Goal: Task Accomplishment & Management: Manage account settings

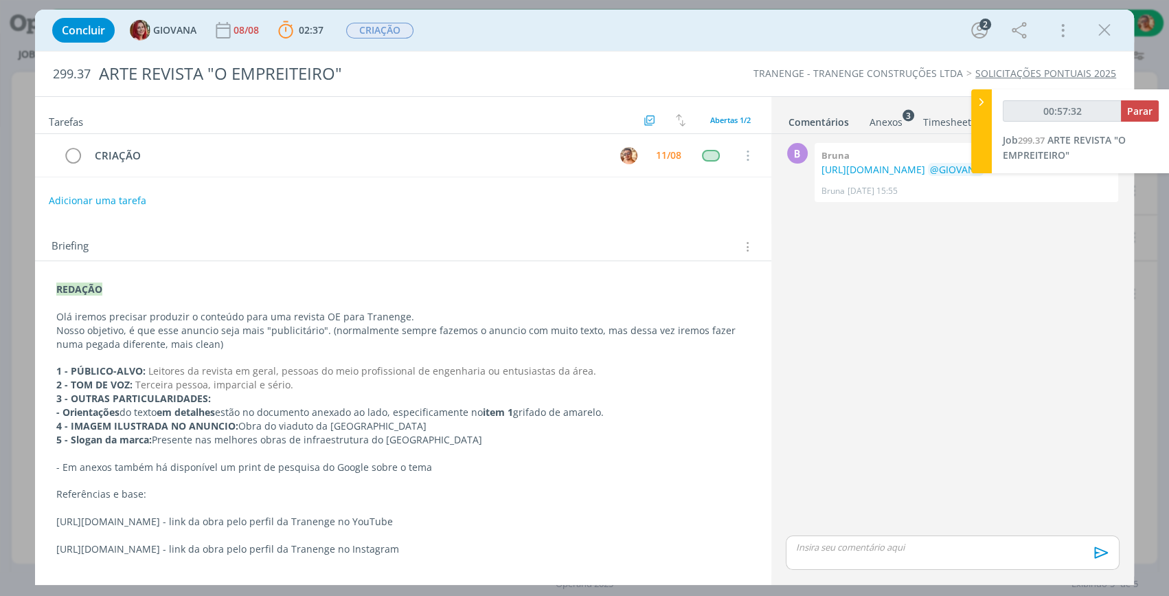
scroll to position [124, 0]
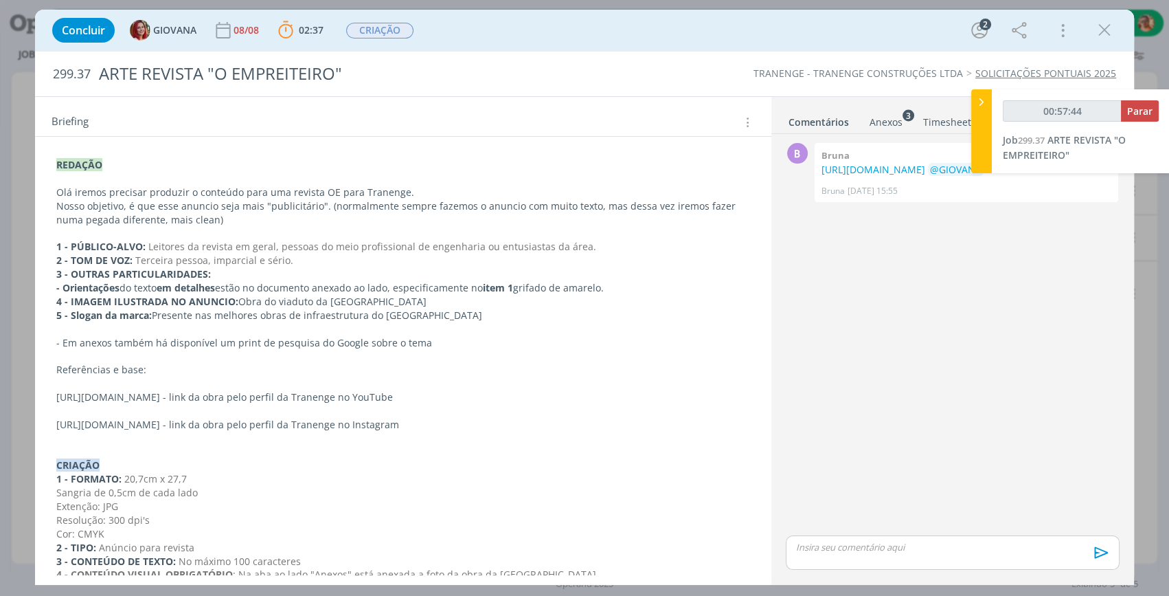
click at [873, 126] on div "Anexos 3" at bounding box center [886, 122] width 33 height 14
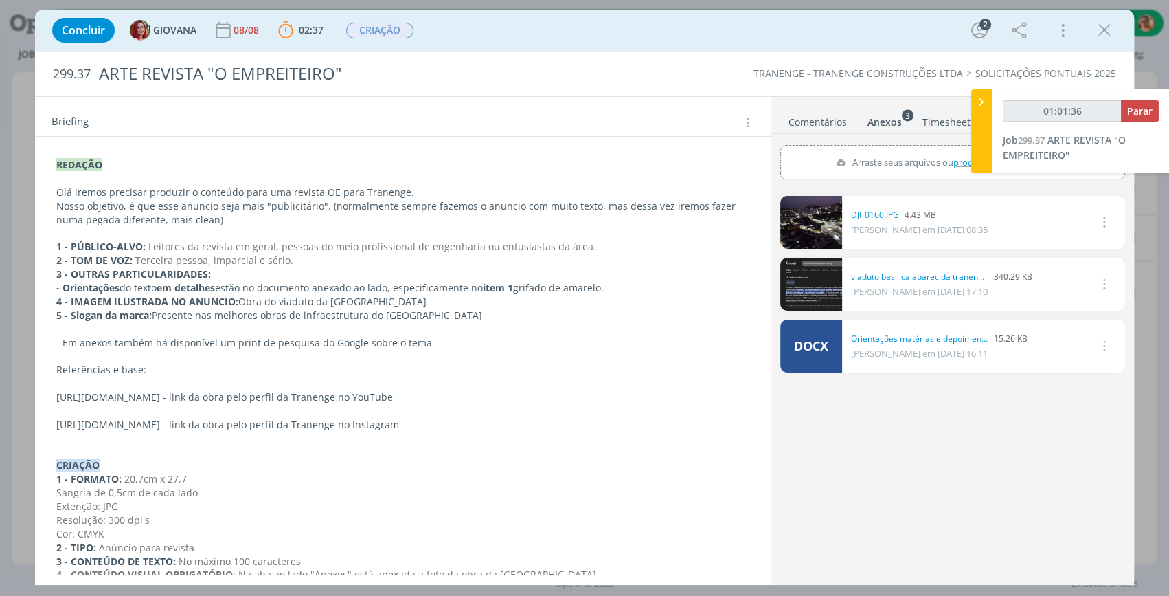
scroll to position [0, 0]
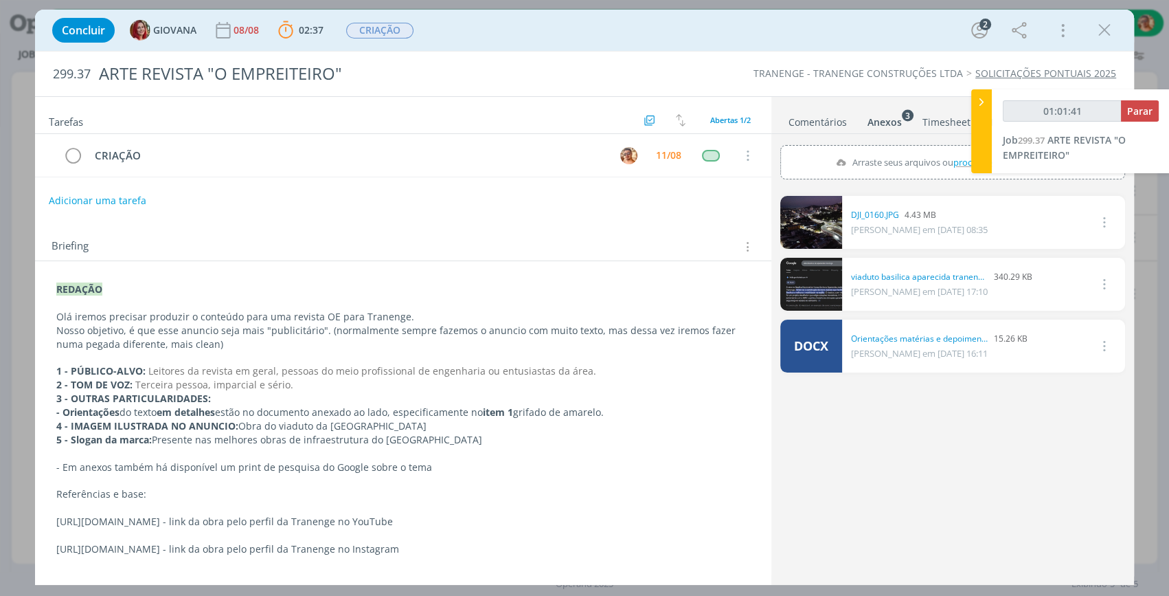
click at [827, 120] on link "Comentários" at bounding box center [818, 119] width 60 height 20
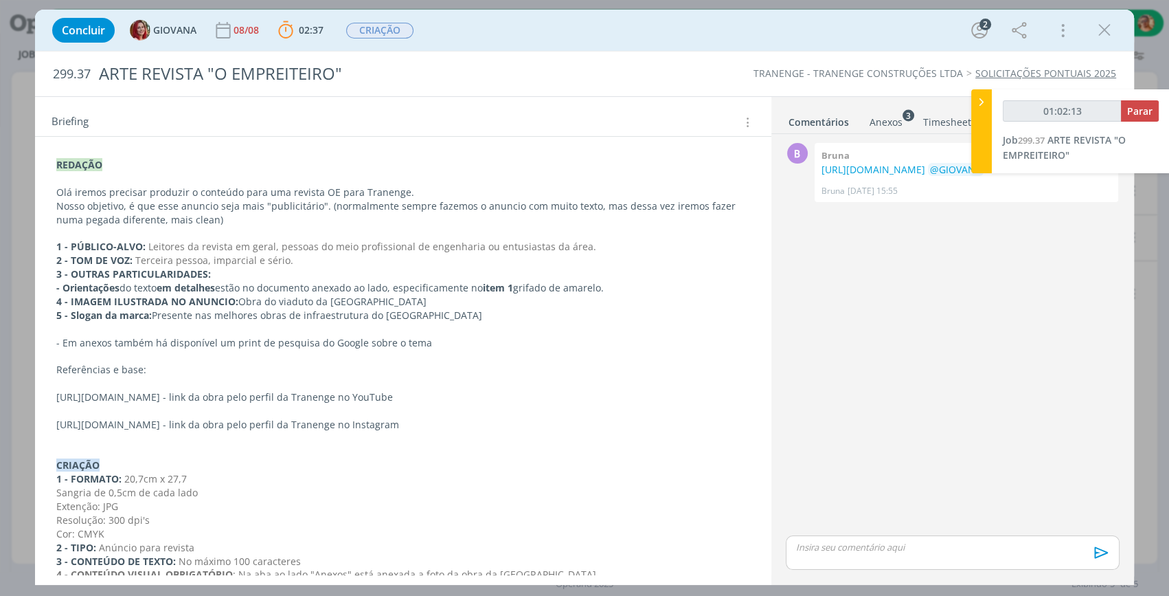
scroll to position [187, 0]
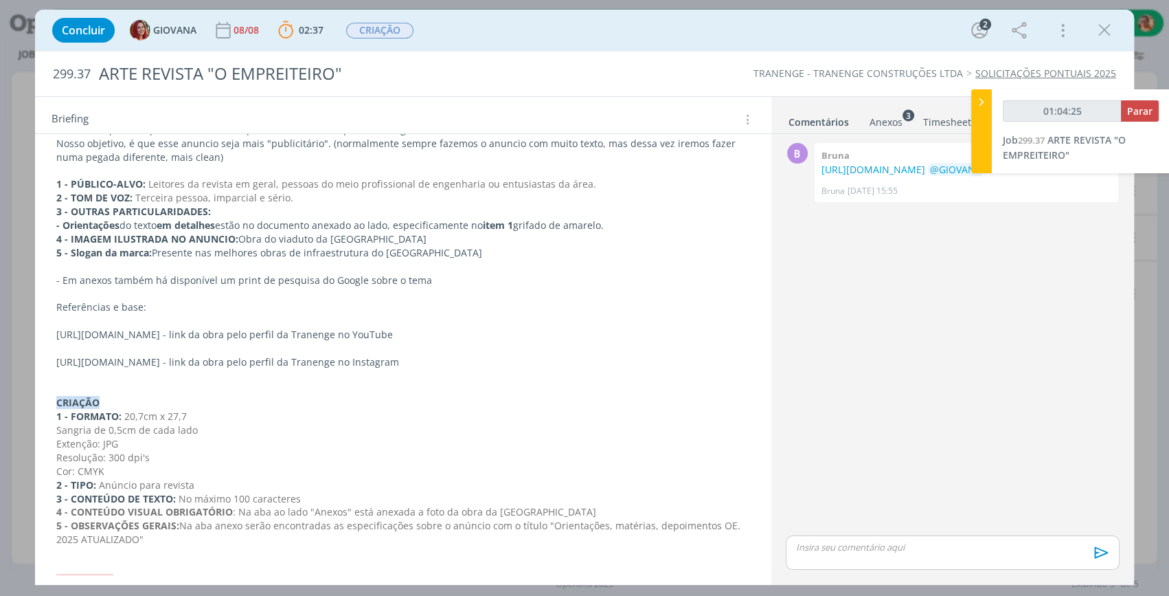
click at [649, 34] on div "Concluir GIOVANA 08/08 02:37 Parar Apontar Data * 11/08/2025 Horas * 00:00 Tare…" at bounding box center [584, 30] width 1079 height 33
click at [903, 118] on sup "3" at bounding box center [909, 115] width 12 height 12
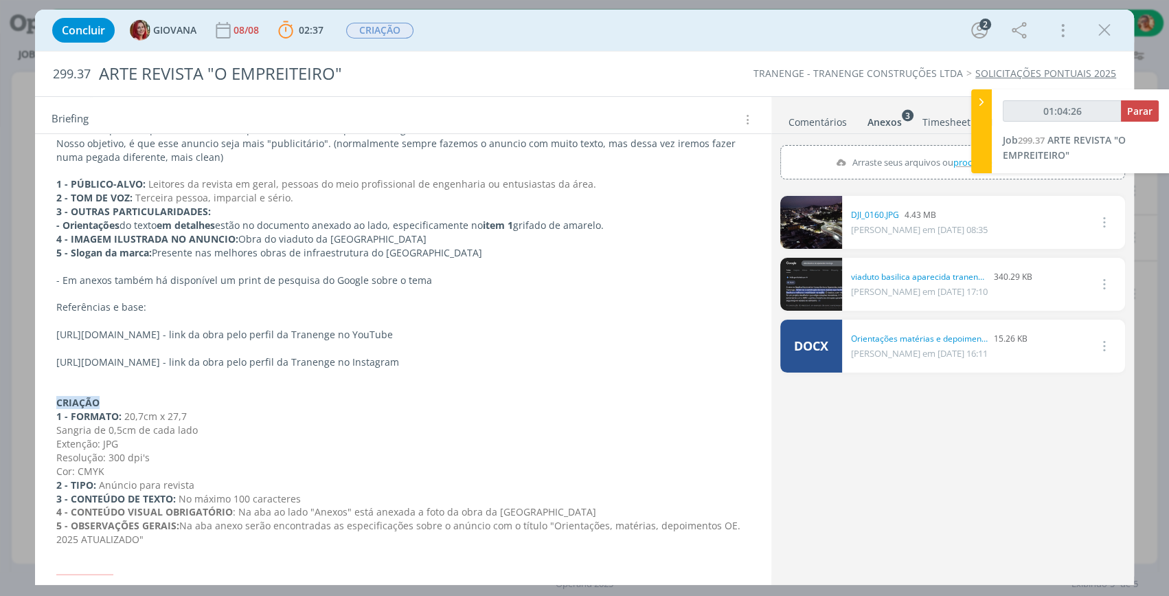
click at [819, 125] on link "Comentários" at bounding box center [818, 119] width 60 height 20
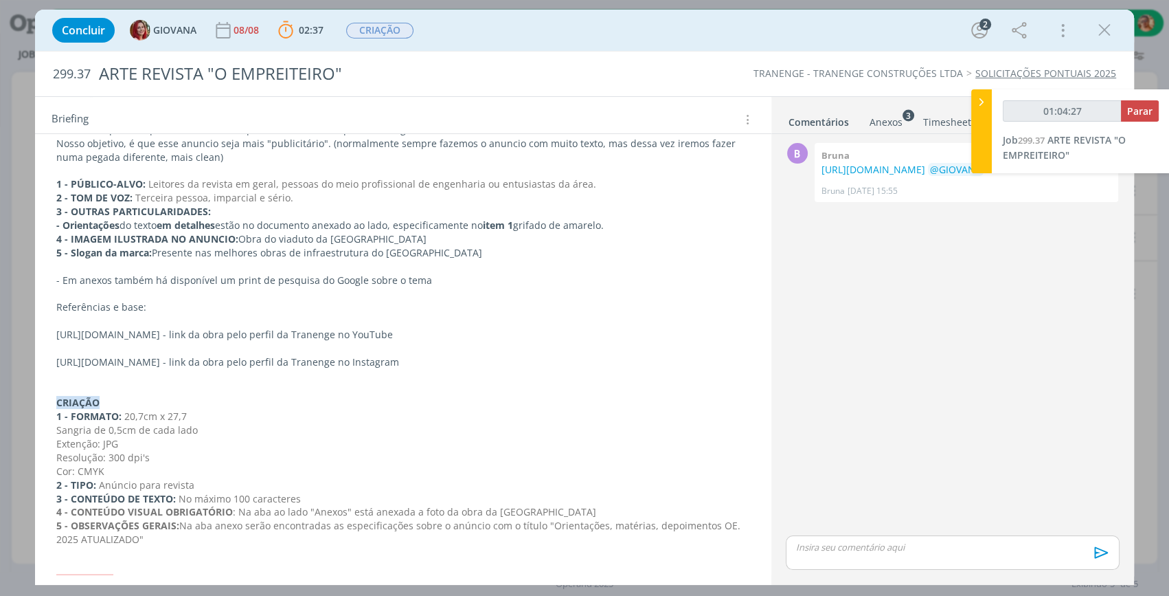
click at [963, 541] on p "dialog" at bounding box center [953, 547] width 312 height 12
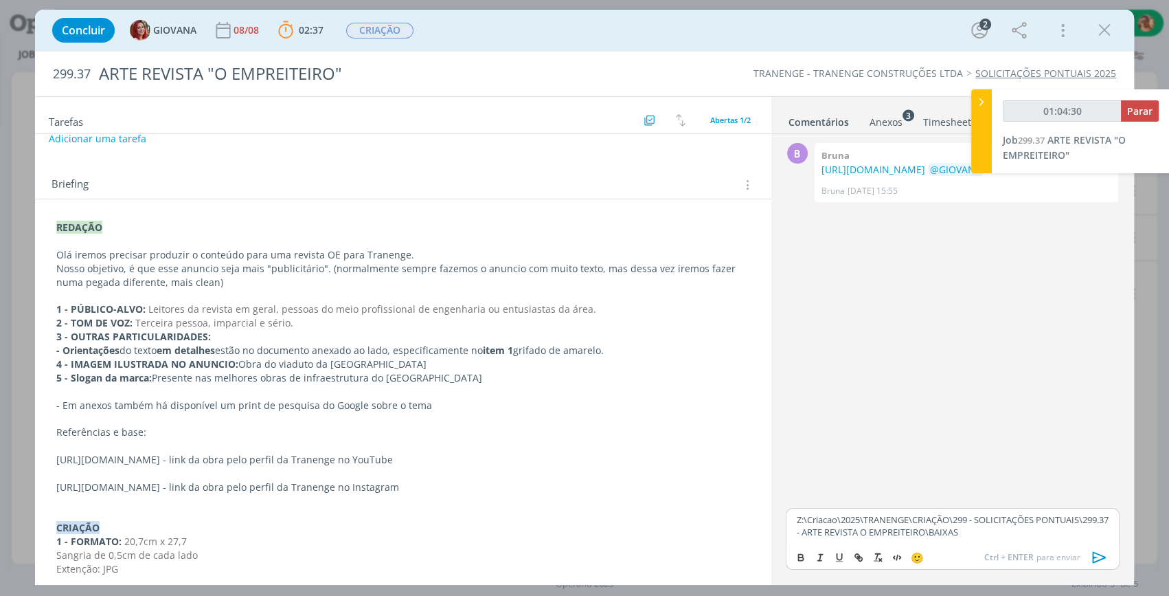
scroll to position [0, 0]
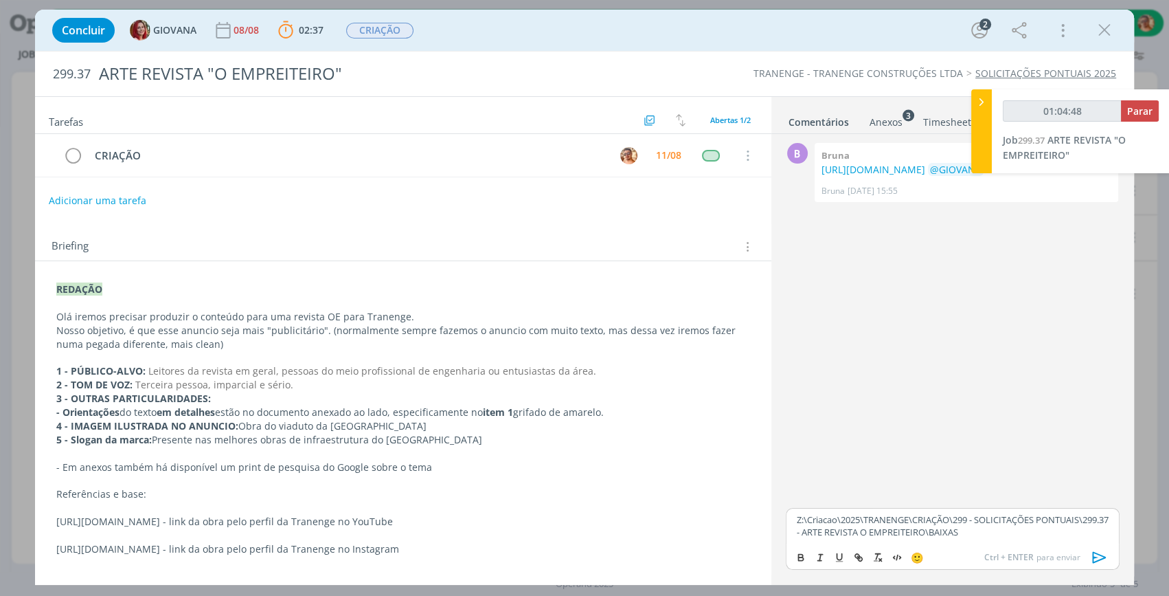
click at [1099, 554] on icon "dialog" at bounding box center [1100, 557] width 14 height 12
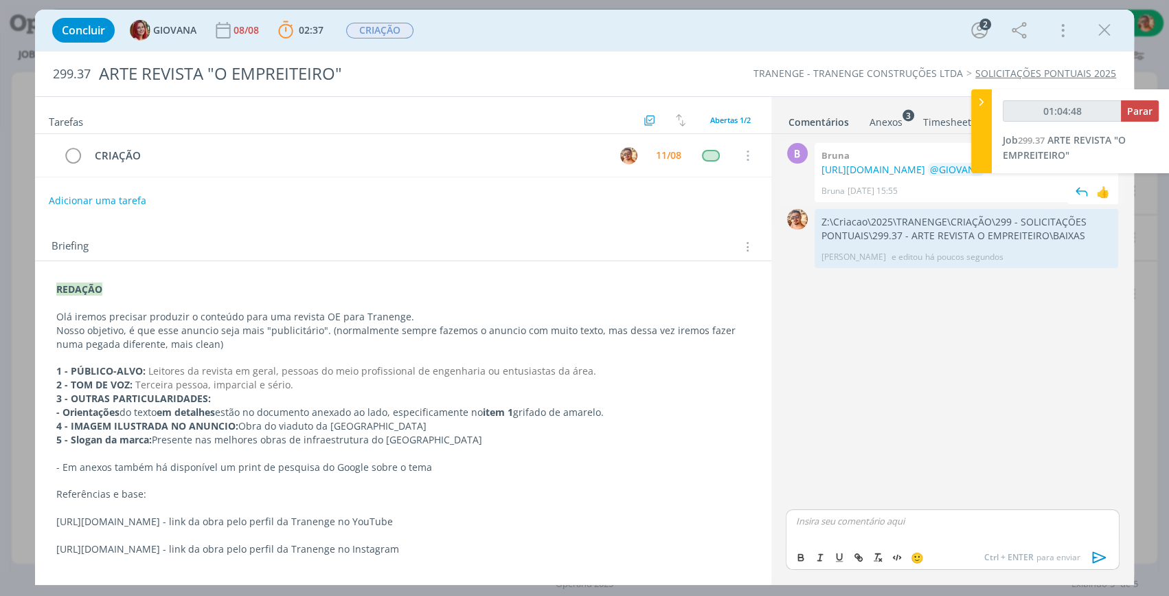
type input "01:04:49"
click at [1137, 106] on span "Parar" at bounding box center [1139, 110] width 25 height 13
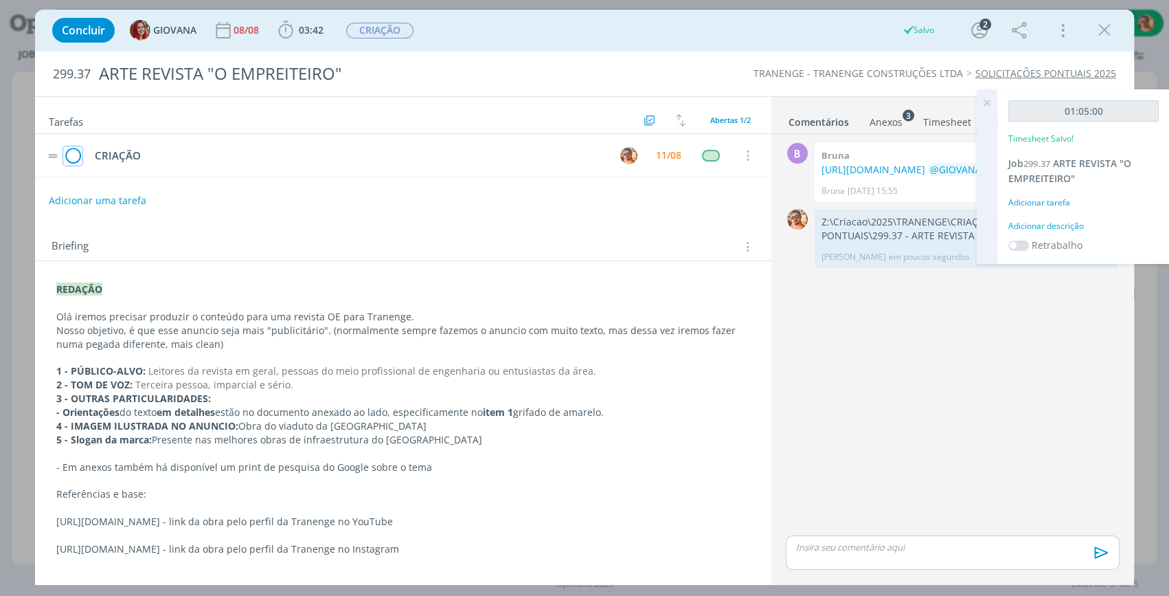
click at [74, 155] on icon "dialog" at bounding box center [72, 156] width 19 height 21
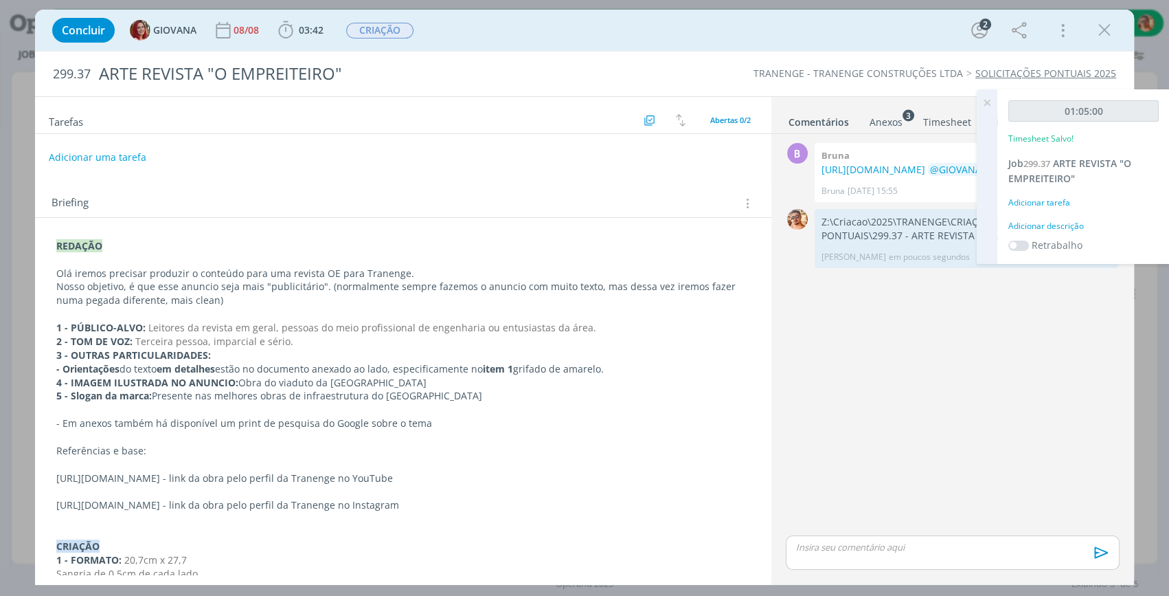
drag, startPoint x: 1102, startPoint y: 29, endPoint x: 648, endPoint y: 202, distance: 486.0
click at [1102, 29] on icon "dialog" at bounding box center [1104, 30] width 21 height 21
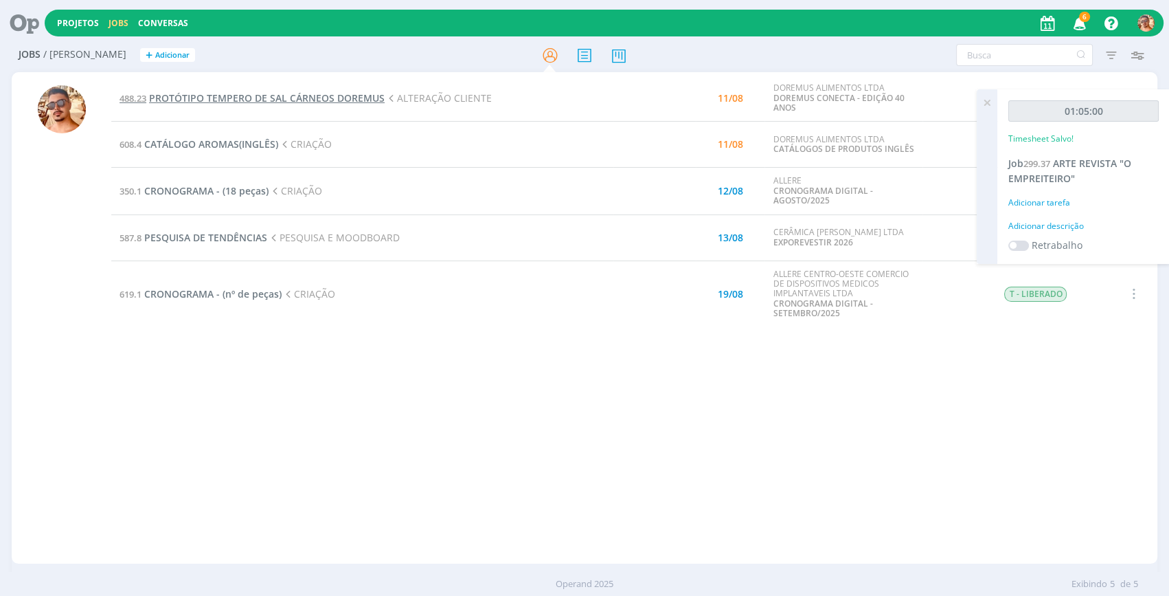
click at [282, 98] on span "PROTÓTIPO TEMPERO DE [PERSON_NAME] CÁRNEOS [PERSON_NAME]" at bounding box center [267, 97] width 236 height 13
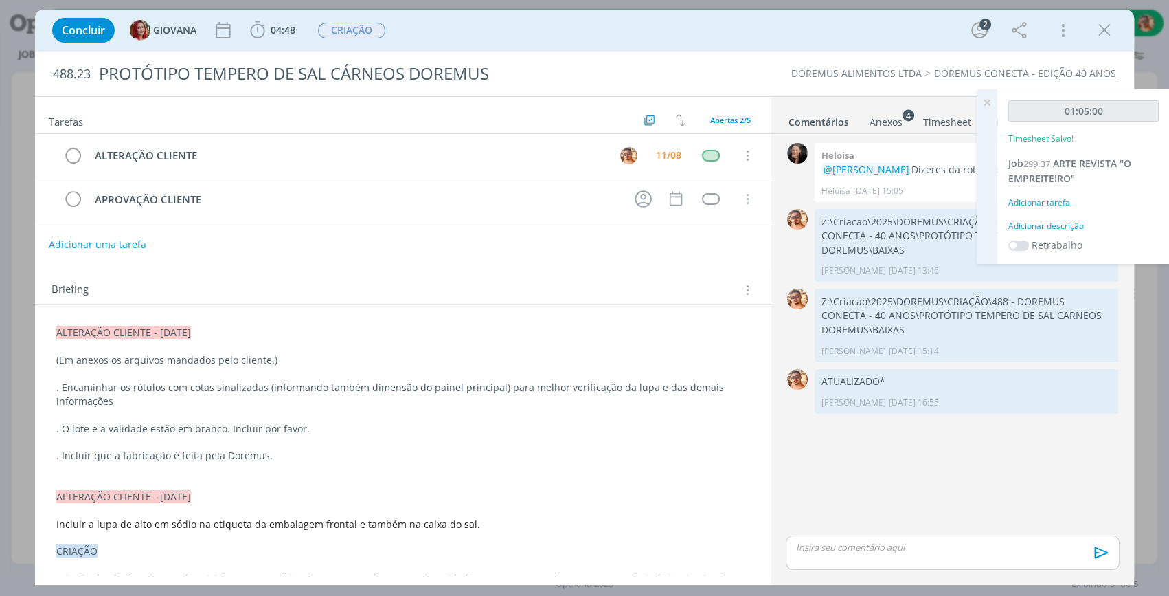
click at [893, 125] on div "Anexos 4" at bounding box center [886, 122] width 33 height 14
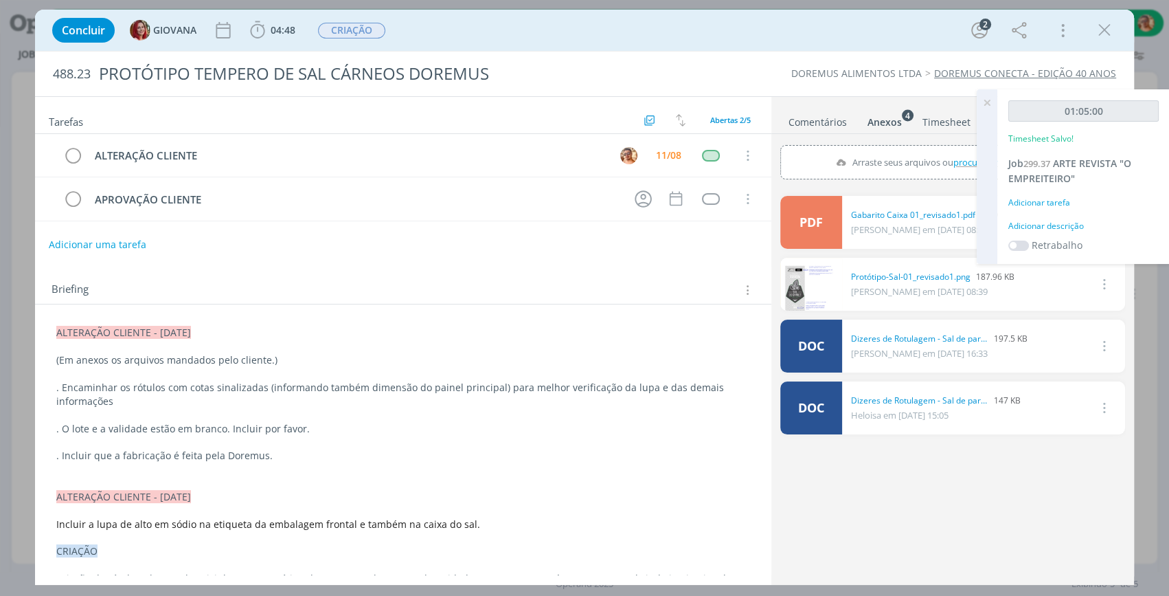
click at [989, 104] on icon at bounding box center [987, 102] width 25 height 27
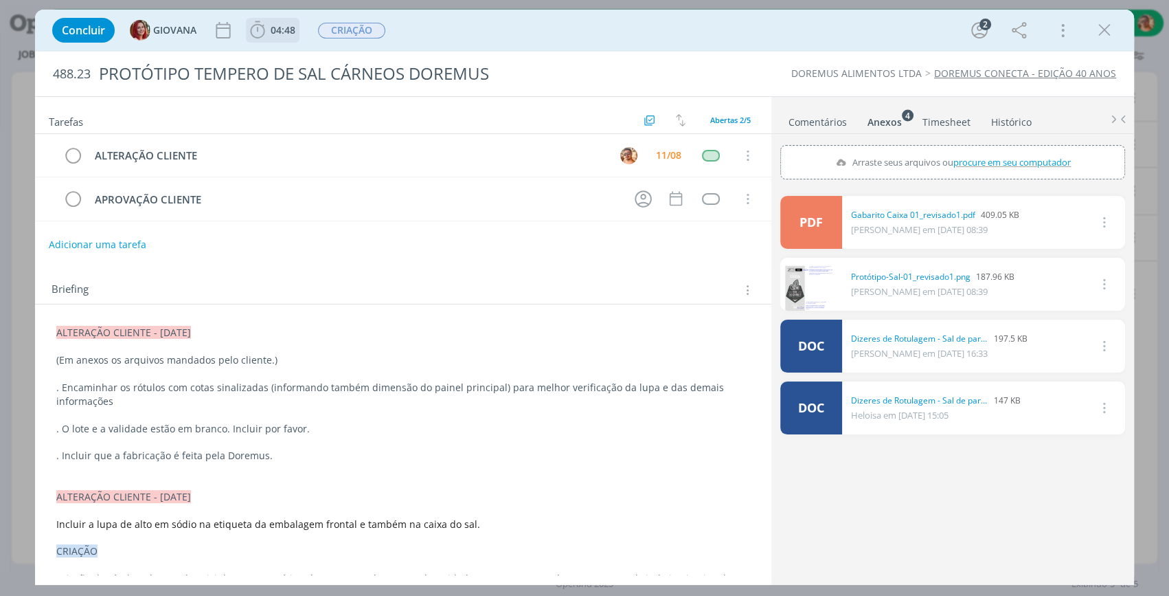
click at [295, 32] on span "04:48" at bounding box center [283, 29] width 25 height 13
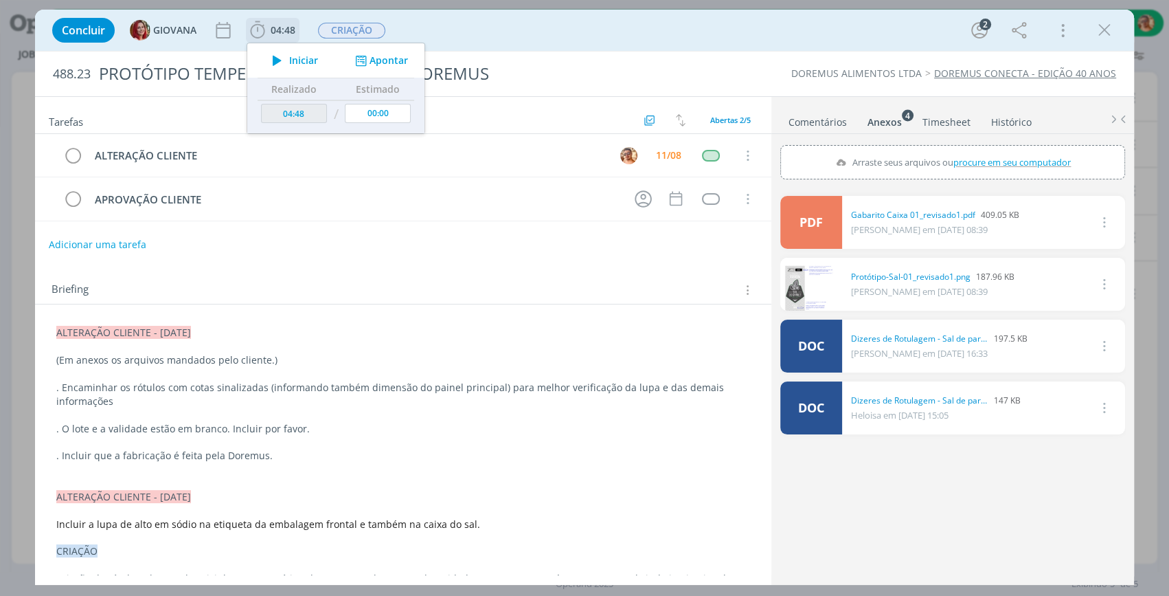
click at [295, 56] on span "Iniciar" at bounding box center [303, 61] width 29 height 10
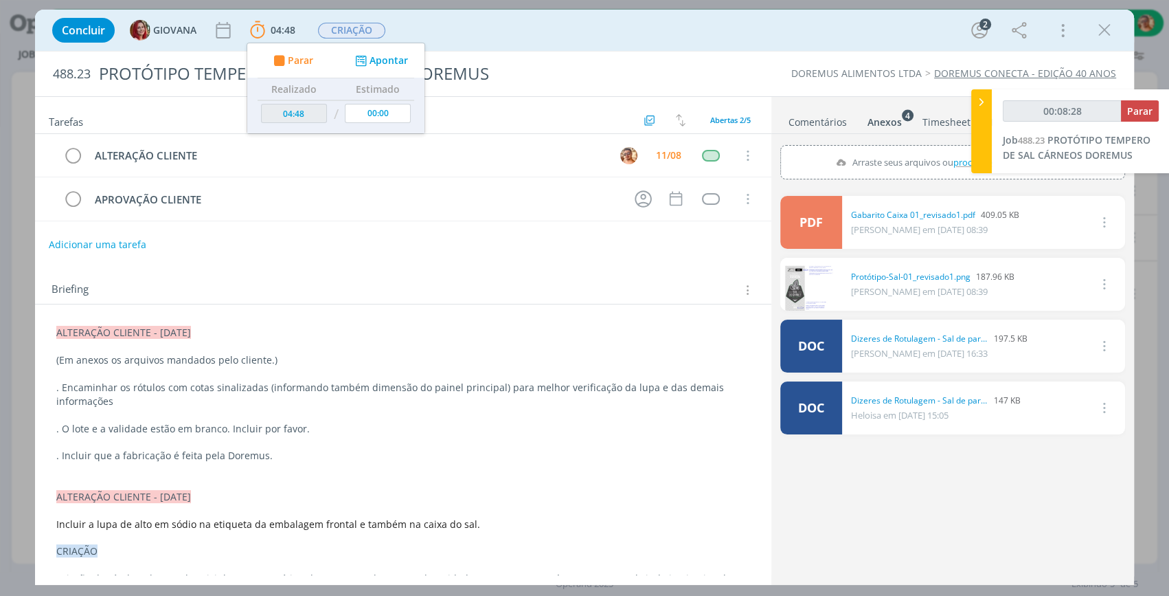
click at [487, 32] on div "Concluir GIOVANA 04:48 Parar Apontar Data * 11/08/2025 Horas * 00:00 Tarefa Sel…" at bounding box center [584, 30] width 1079 height 33
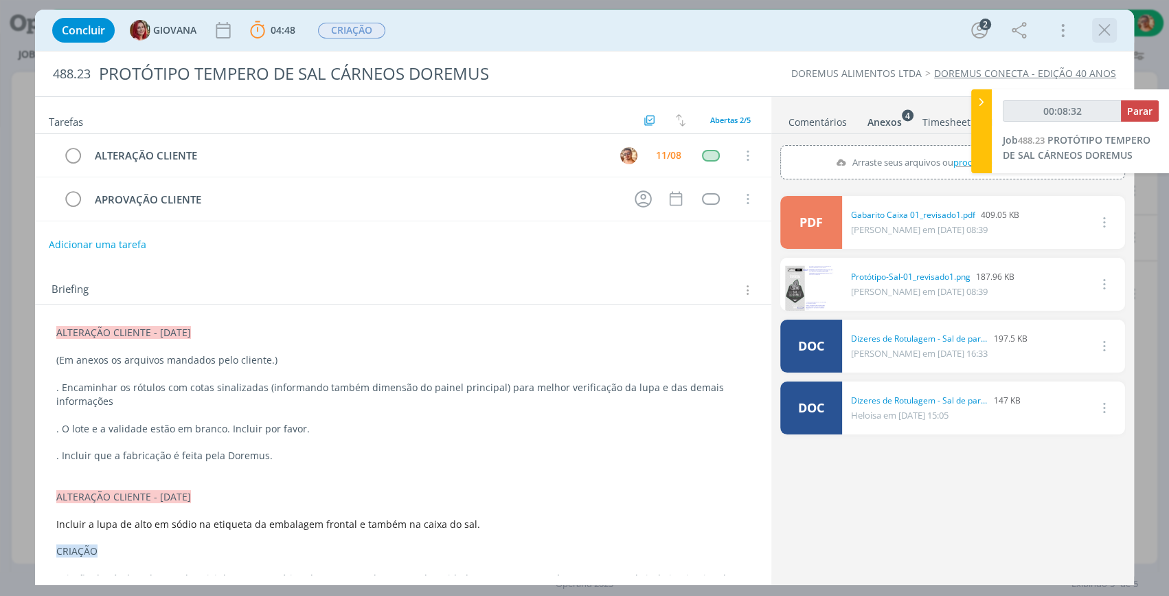
click at [1107, 28] on icon "dialog" at bounding box center [1104, 30] width 21 height 21
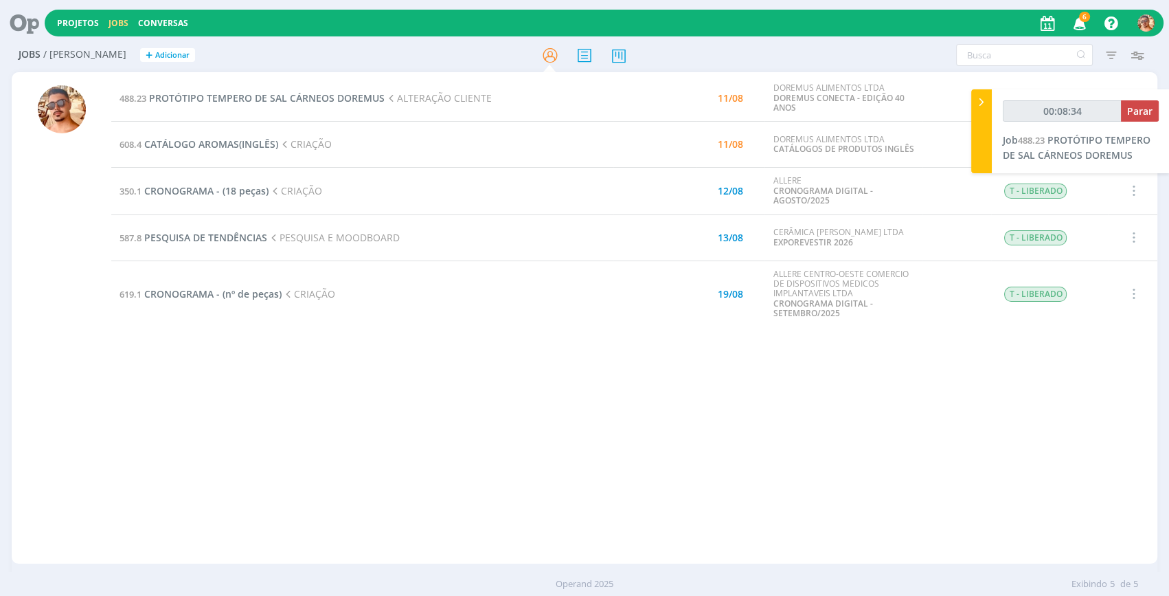
type input "00:08:35"
drag, startPoint x: 1132, startPoint y: 109, endPoint x: 1098, endPoint y: 117, distance: 35.3
click at [1132, 109] on span "Parar" at bounding box center [1139, 110] width 25 height 13
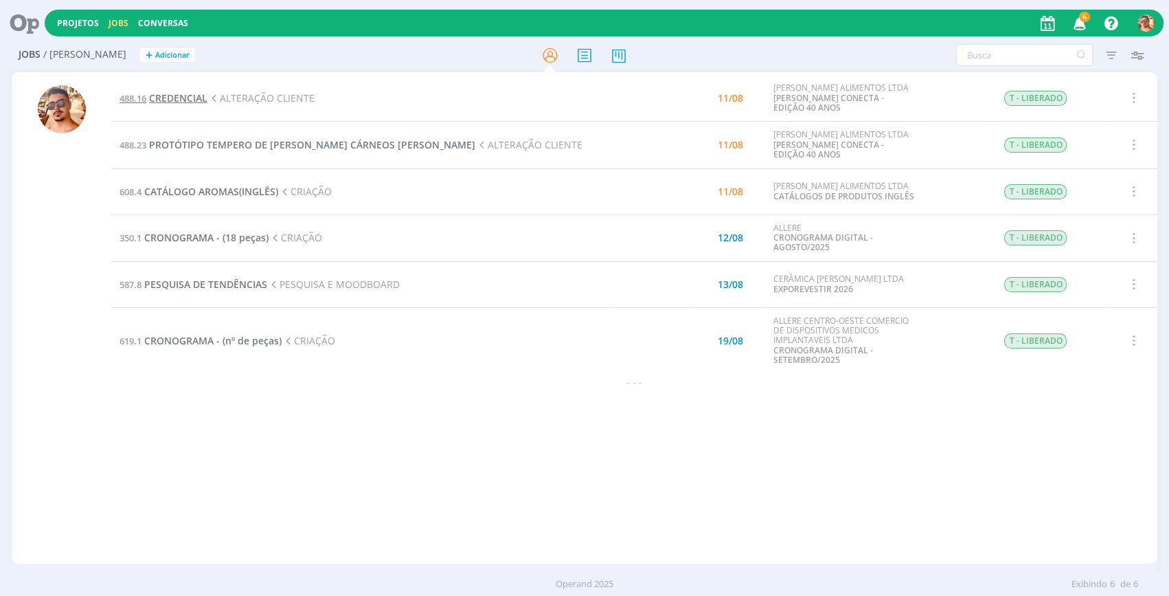
click at [186, 100] on span "CREDENCIAL" at bounding box center [178, 97] width 58 height 13
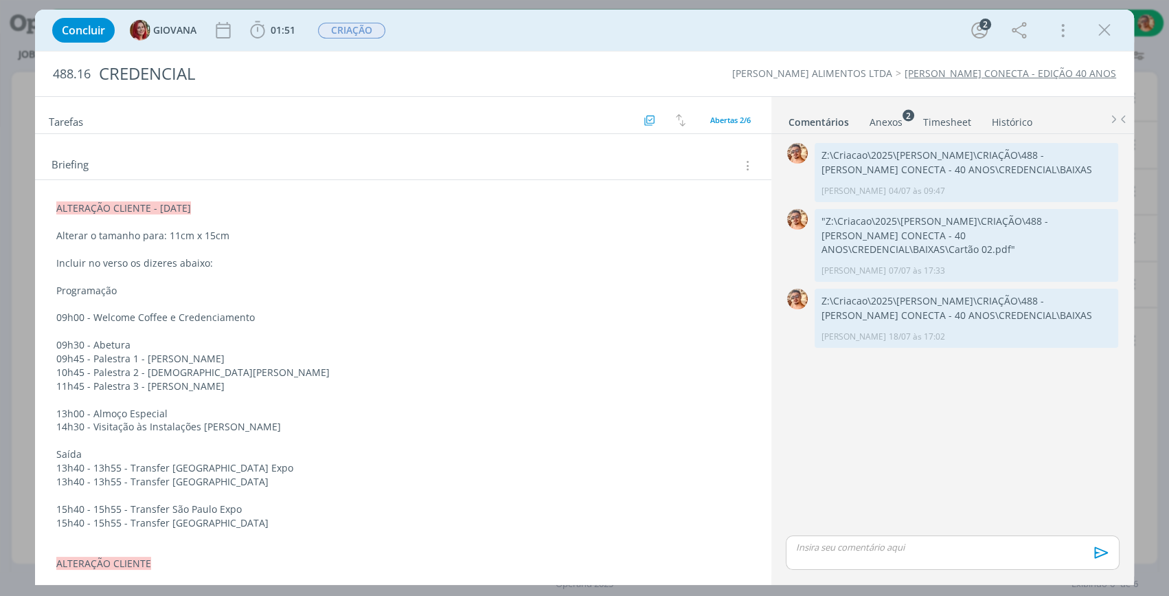
scroll to position [62, 0]
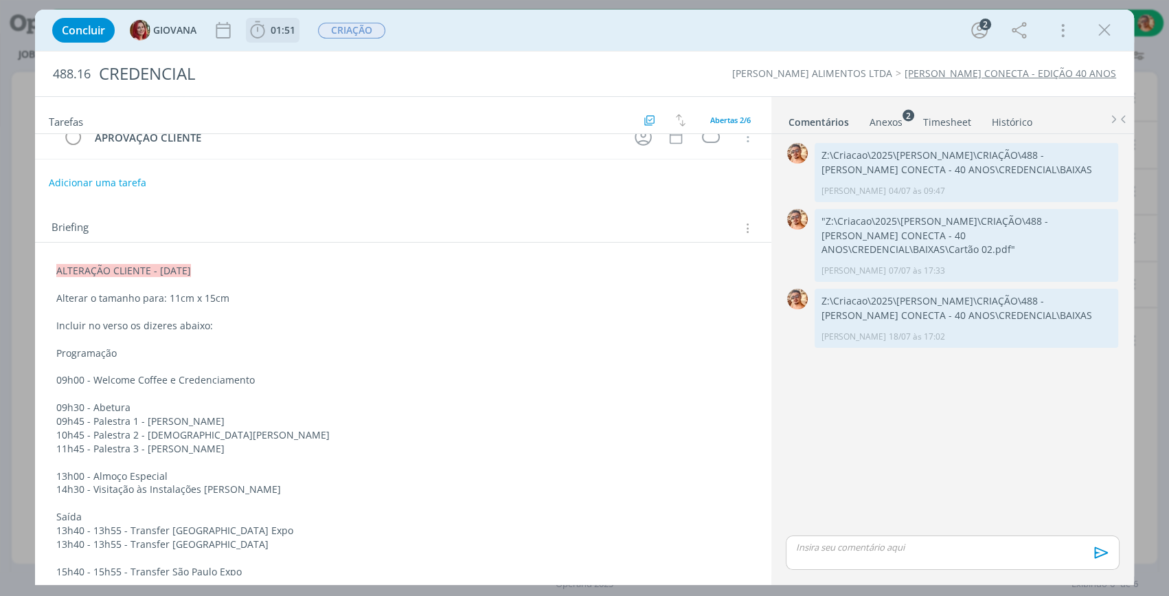
click at [280, 34] on span "01:51" at bounding box center [283, 29] width 25 height 13
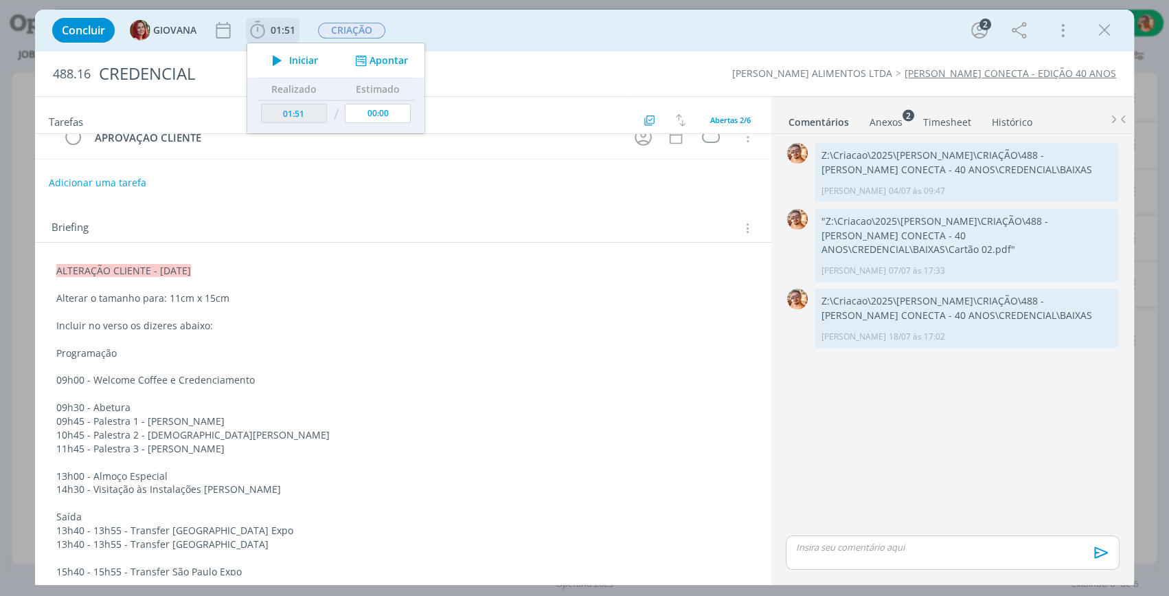
click at [294, 60] on span "Iniciar" at bounding box center [303, 61] width 29 height 10
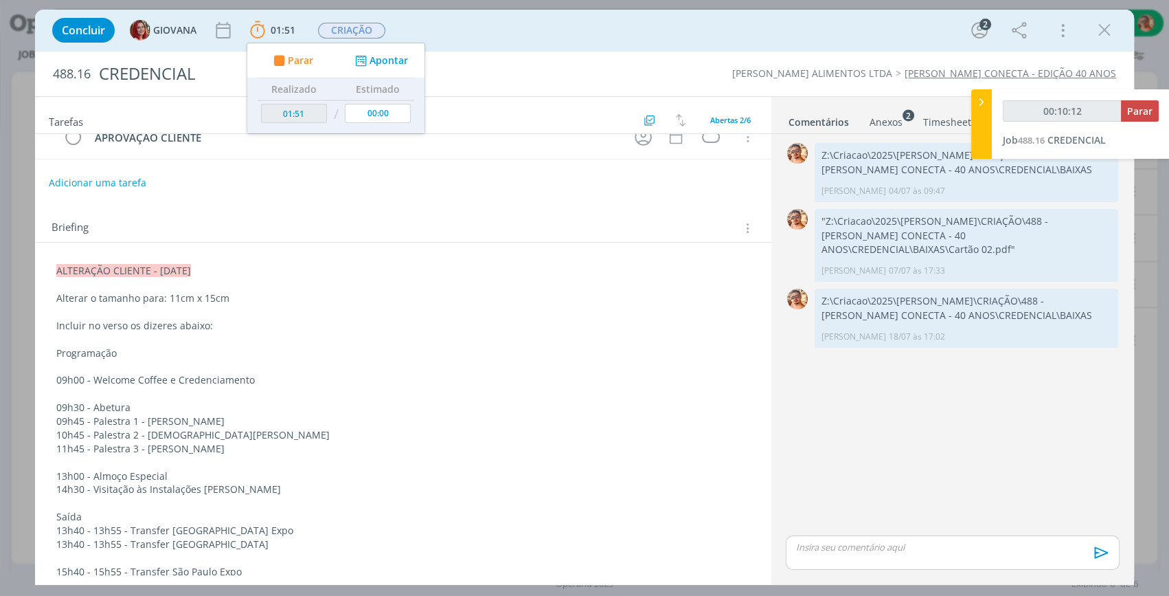
scroll to position [124, 0]
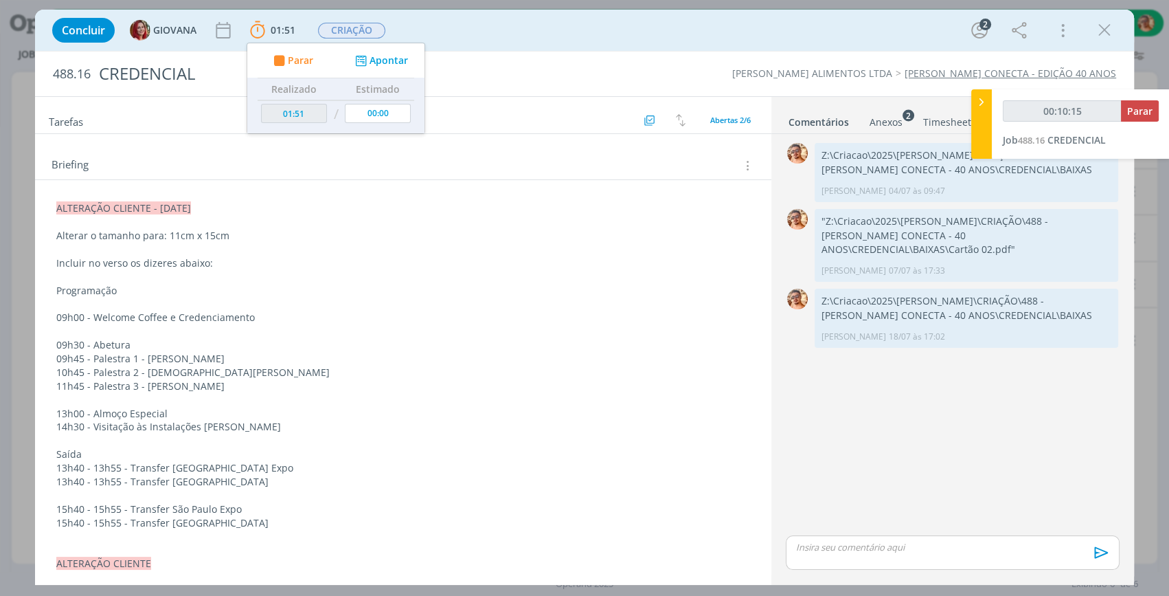
click at [524, 41] on div "Concluir GIOVANA 01:51 Parar Apontar Data * [DATE] Horas * 00:00 Tarefa Selecio…" at bounding box center [584, 30] width 1079 height 33
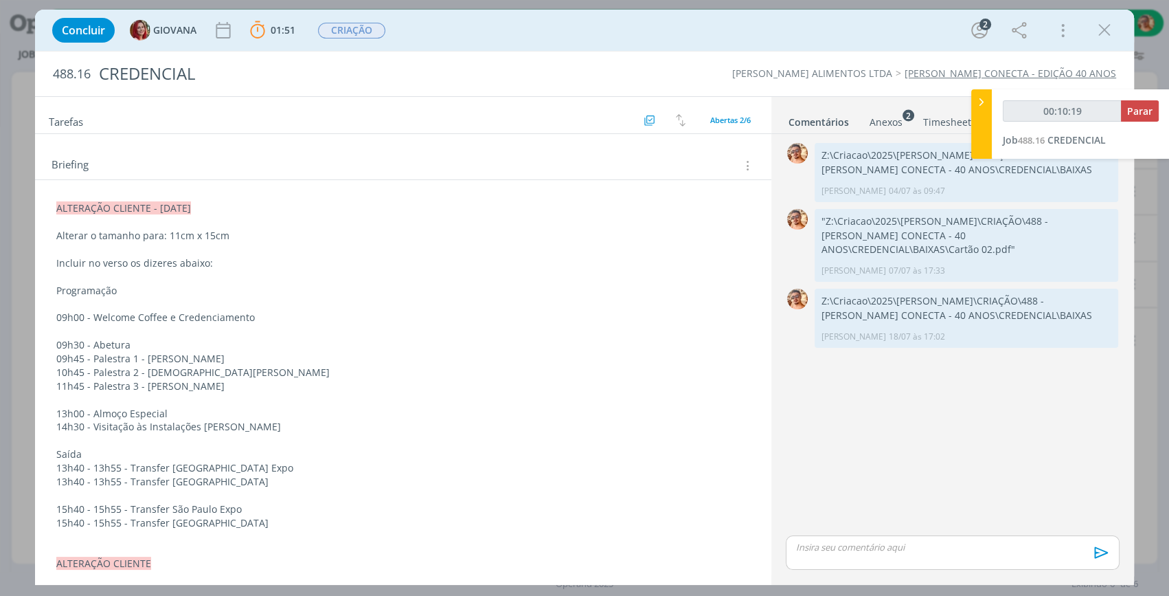
drag, startPoint x: 55, startPoint y: 286, endPoint x: 278, endPoint y: 521, distance: 323.7
click at [278, 521] on div "ALTERAÇÃO CLIENTE - [DATE] Alterar o tamanho para: 11cm x 15cm Incluir no verso…" at bounding box center [403, 597] width 714 height 802
copy div "Programação 09h00 - Welcome Coffee e Credenciamento 09h30 - Abetura 09h45 - Pal…"
click at [217, 438] on p "dialog" at bounding box center [403, 441] width 694 height 14
drag, startPoint x: 55, startPoint y: 315, endPoint x: 290, endPoint y: 519, distance: 311.2
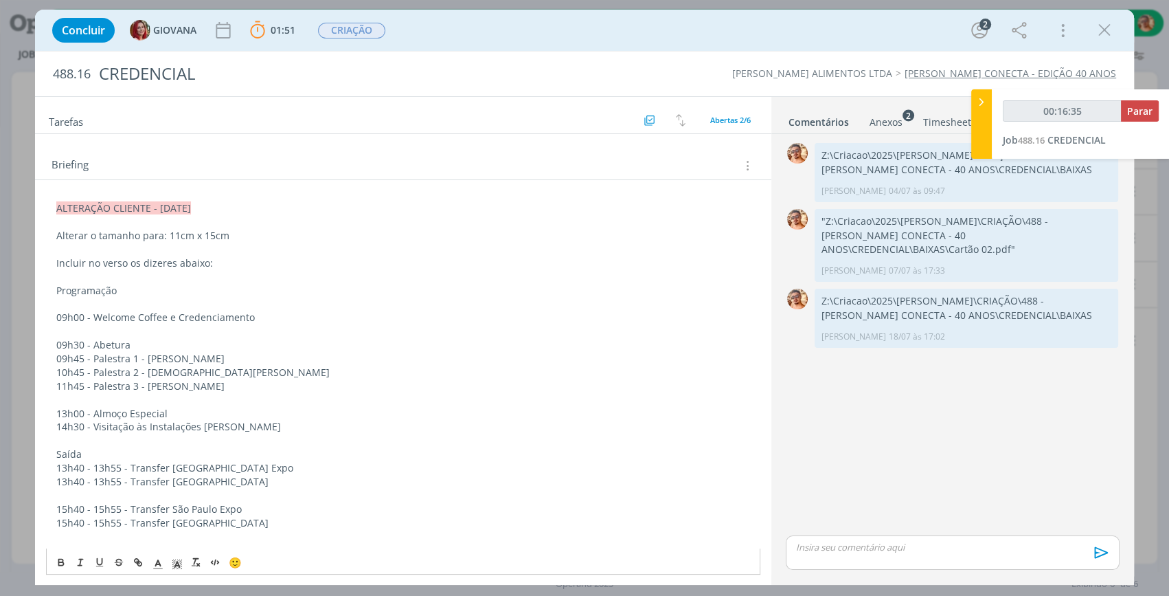
click at [290, 519] on div "ALTERAÇÃO CLIENTE - [DATE] Alterar o tamanho para: 11cm x 15cm Incluir no verso…" at bounding box center [403, 597] width 714 height 802
copy div "09h00 - Welcome Coffee e Credenciamento 09h30 - Abetura 09h45 - Palestra 1 - [P…"
click at [1088, 27] on div "Concluir GIOVANA 01:51 Parar Apontar Data * [DATE] Horas * 00:00 Tarefa Selecio…" at bounding box center [584, 30] width 1079 height 33
click at [1099, 30] on icon "dialog" at bounding box center [1104, 30] width 21 height 21
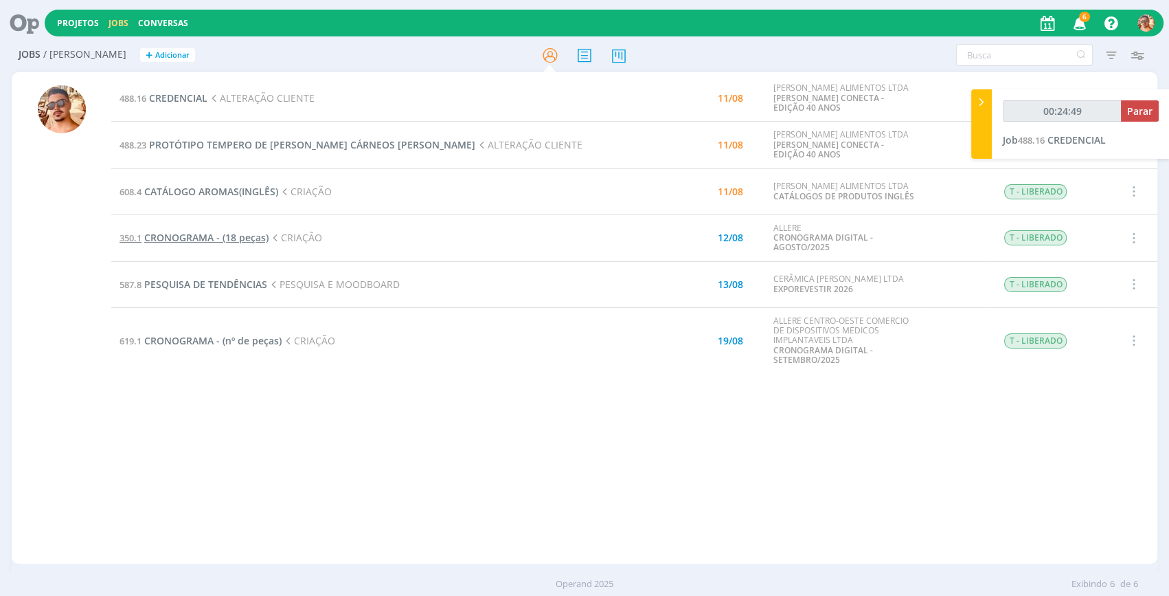
click at [264, 240] on span "CRONOGRAMA - (18 peças)" at bounding box center [206, 237] width 124 height 13
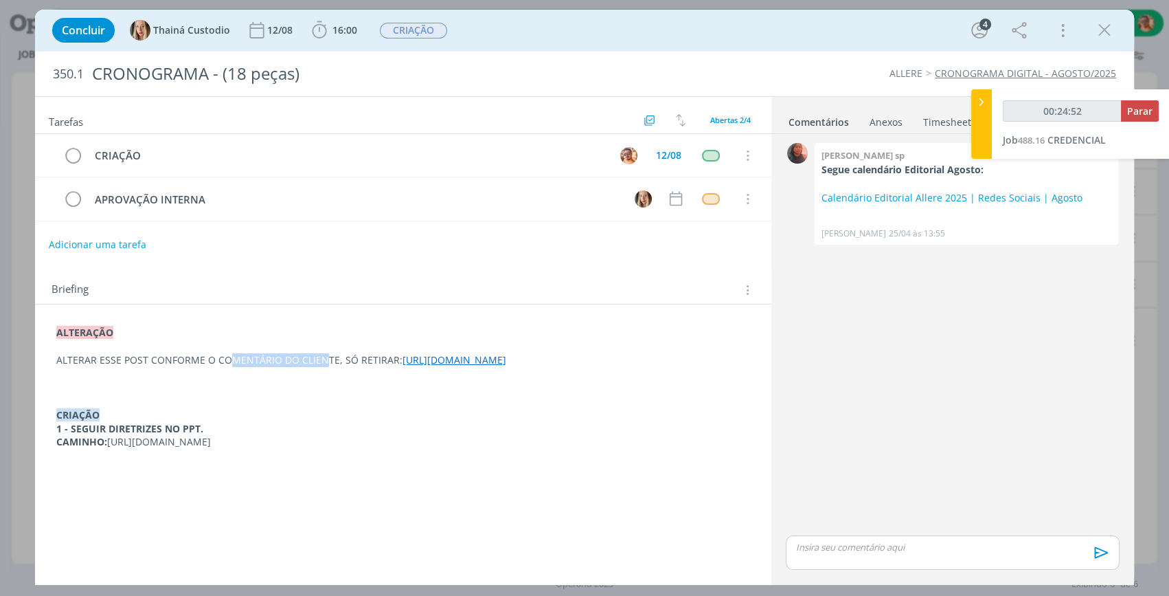
drag, startPoint x: 320, startPoint y: 361, endPoint x: 227, endPoint y: 356, distance: 92.9
click at [227, 356] on p "ALTERAR ESSE POST CONFORME O COMENTÁRIO DO CLIENTE, SÓ RETIRAR: [URL][DOMAIN_NA…" at bounding box center [403, 360] width 694 height 14
drag, startPoint x: 326, startPoint y: 391, endPoint x: 58, endPoint y: 379, distance: 268.2
click at [58, 368] on p "ALTERAR ESSE POST CONFORME O COMENTÁRIO DO CLIENTE, SÓ RETIRAR: [URL][DOMAIN_NA…" at bounding box center [403, 361] width 693 height 14
copy link "[URL][DOMAIN_NAME]"
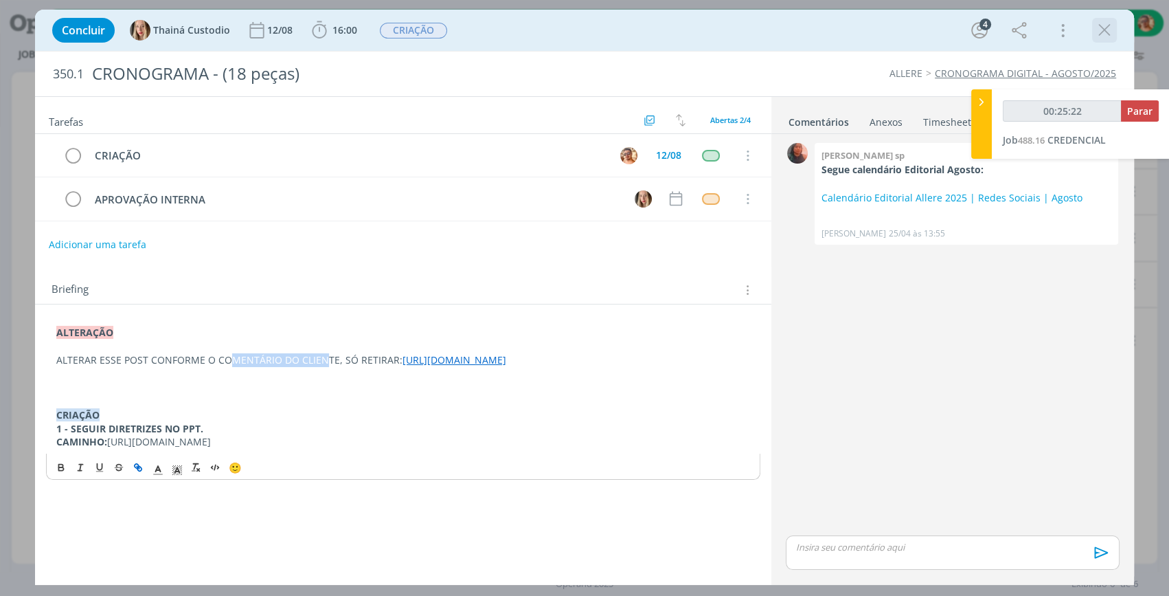
click at [1096, 31] on icon "dialog" at bounding box center [1104, 30] width 21 height 21
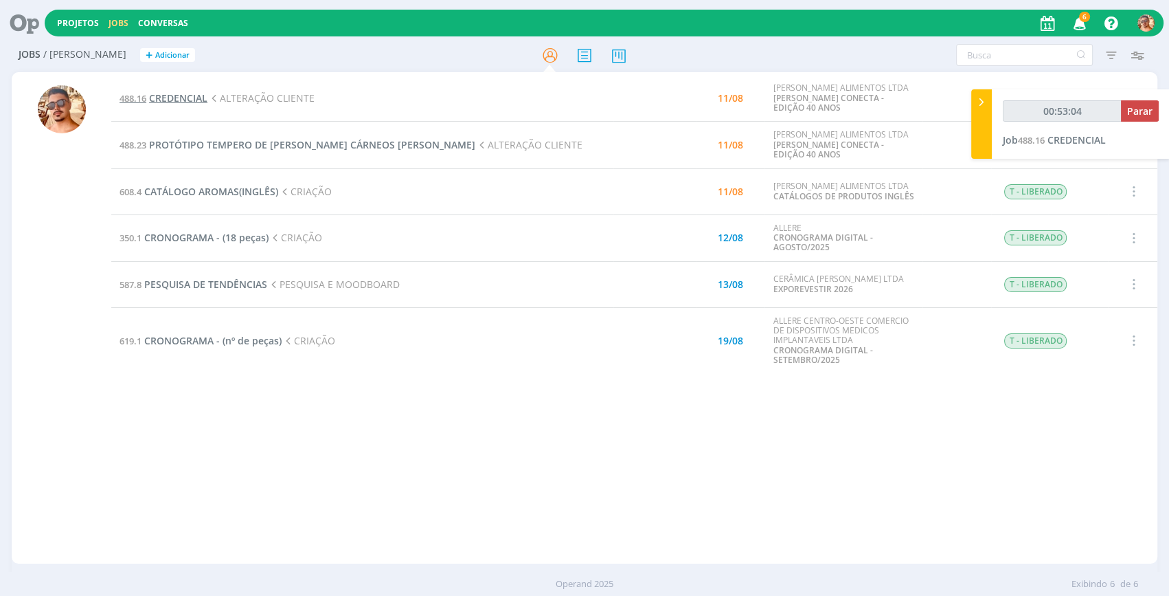
click at [192, 94] on span "CREDENCIAL" at bounding box center [178, 97] width 58 height 13
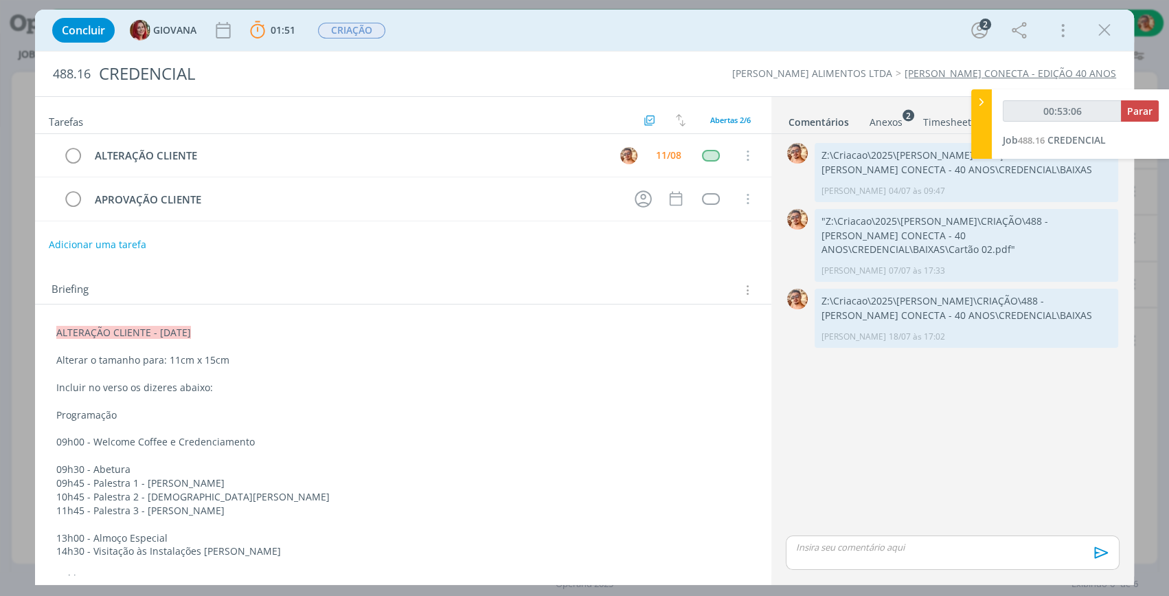
scroll to position [124, 0]
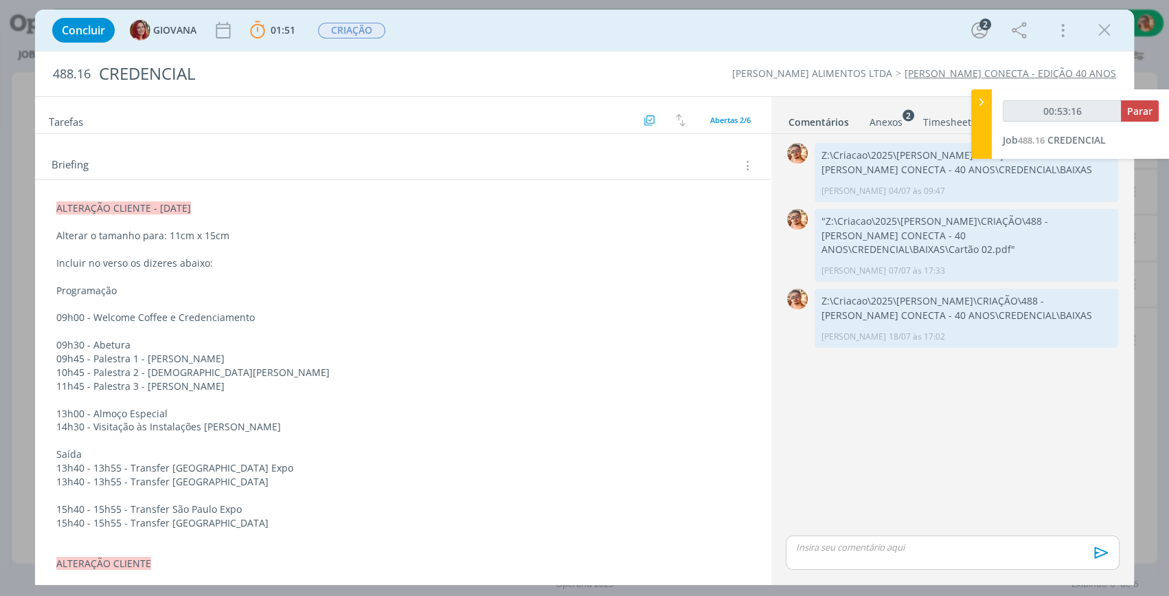
click at [897, 561] on div "dialog" at bounding box center [953, 552] width 334 height 34
type input "00:53:18"
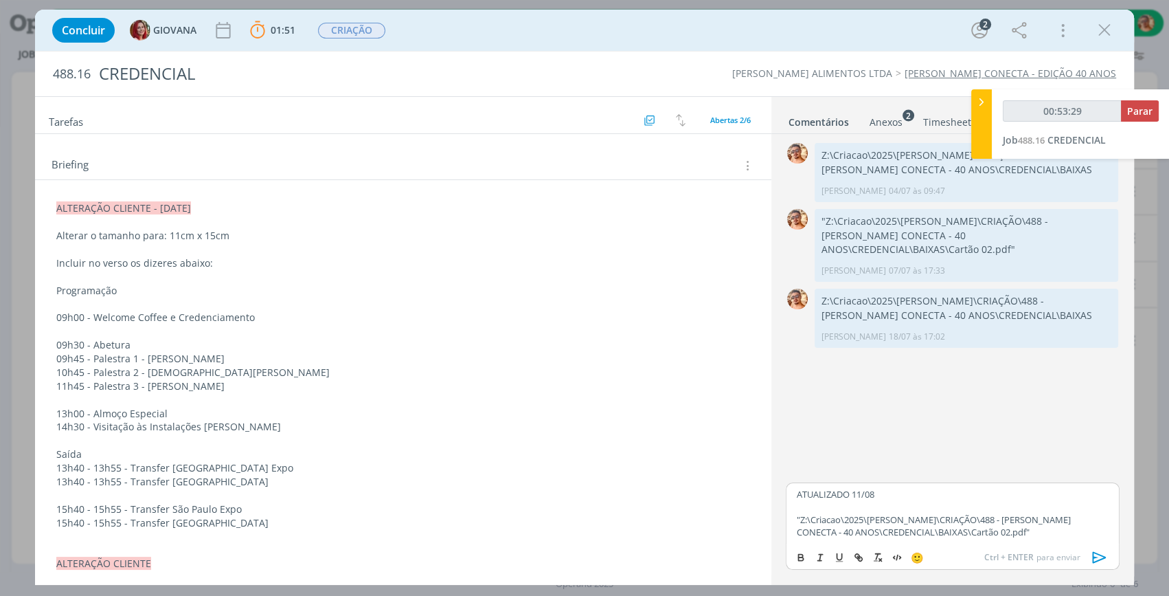
click at [1103, 553] on icon "dialog" at bounding box center [1100, 557] width 21 height 21
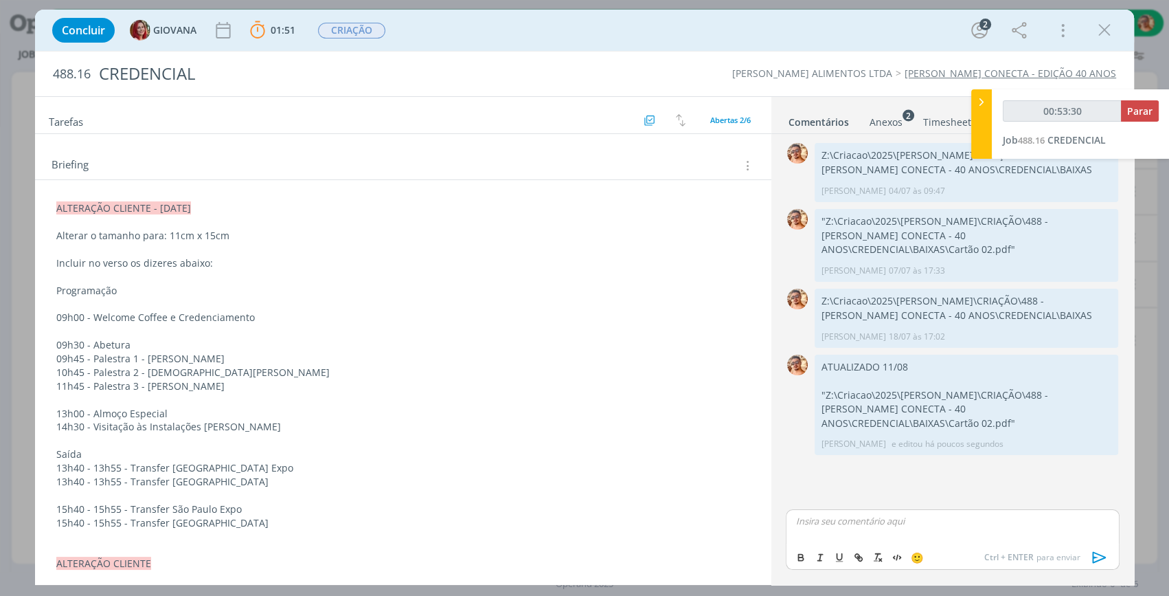
scroll to position [0, 0]
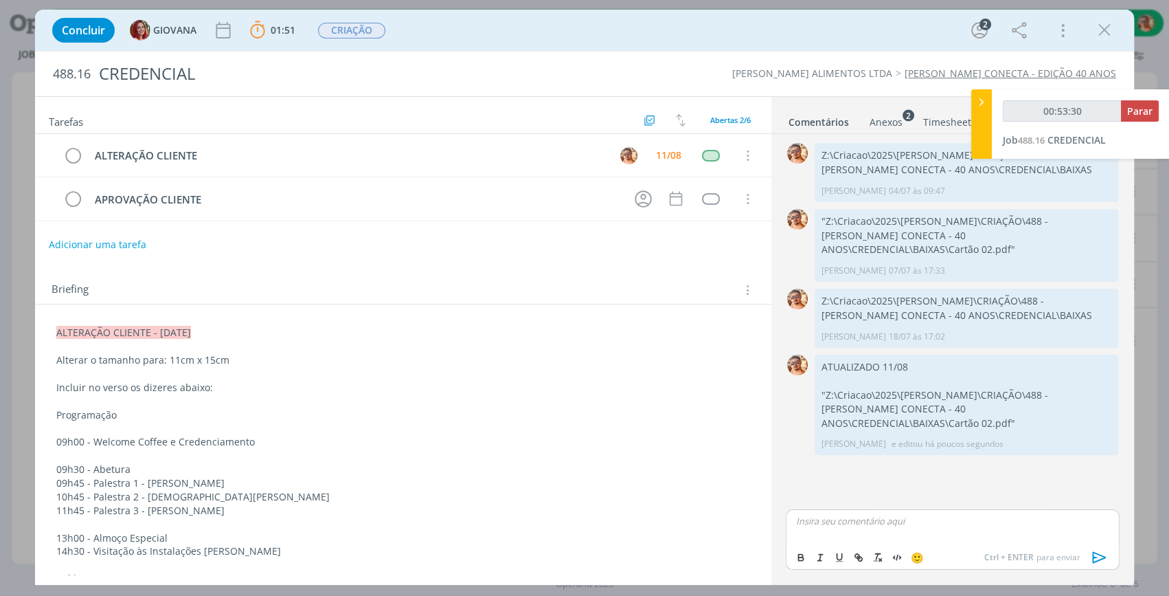
type input "00:53:31"
click at [1144, 113] on span "Parar" at bounding box center [1139, 110] width 25 height 13
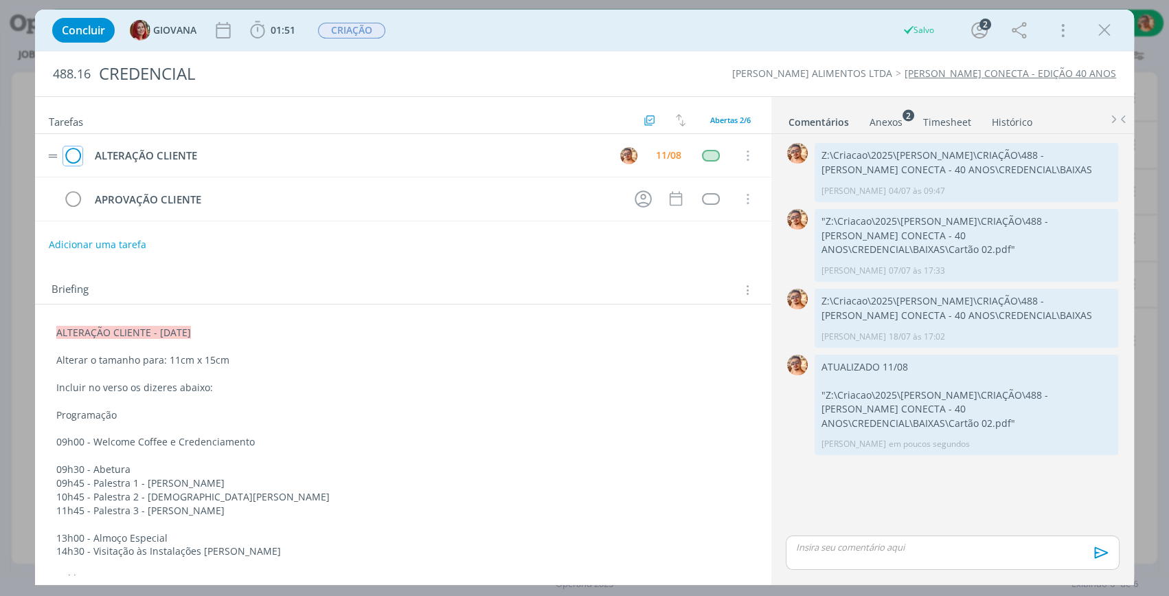
click at [74, 156] on icon "dialog" at bounding box center [72, 156] width 19 height 21
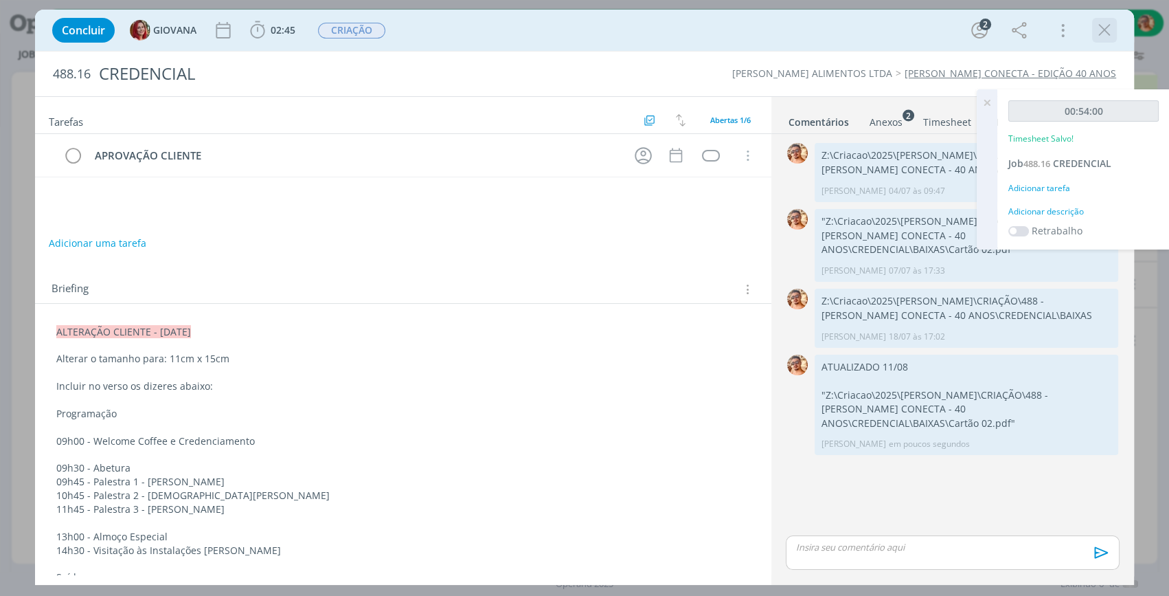
click at [1103, 29] on icon "dialog" at bounding box center [1104, 30] width 21 height 21
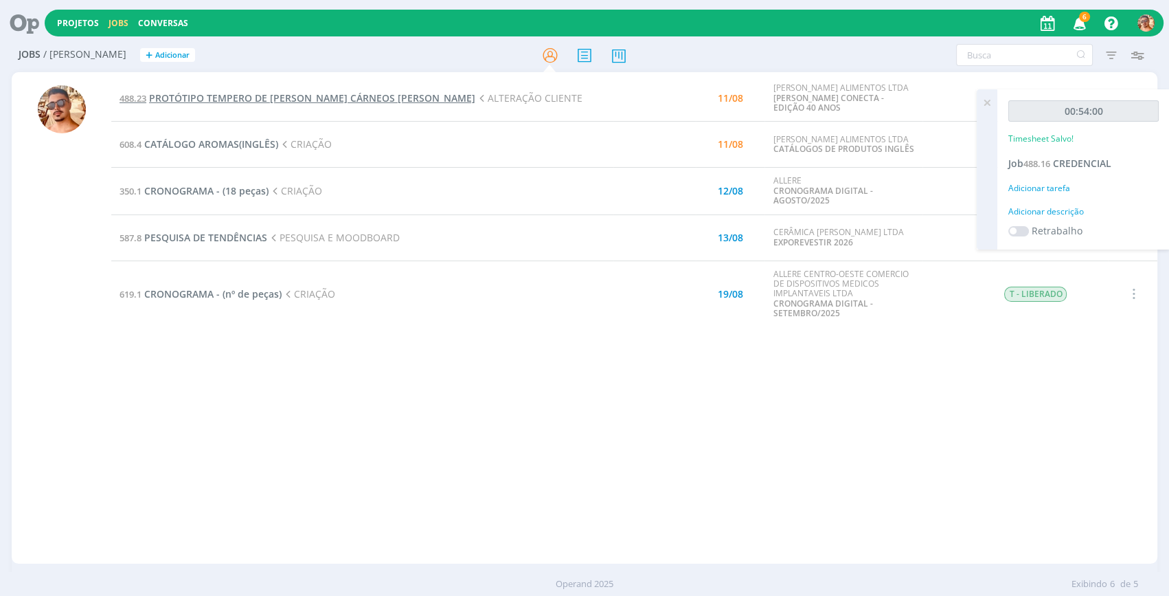
click at [276, 103] on span "PROTÓTIPO TEMPERO DE [PERSON_NAME] CÁRNEOS [PERSON_NAME]" at bounding box center [312, 97] width 326 height 13
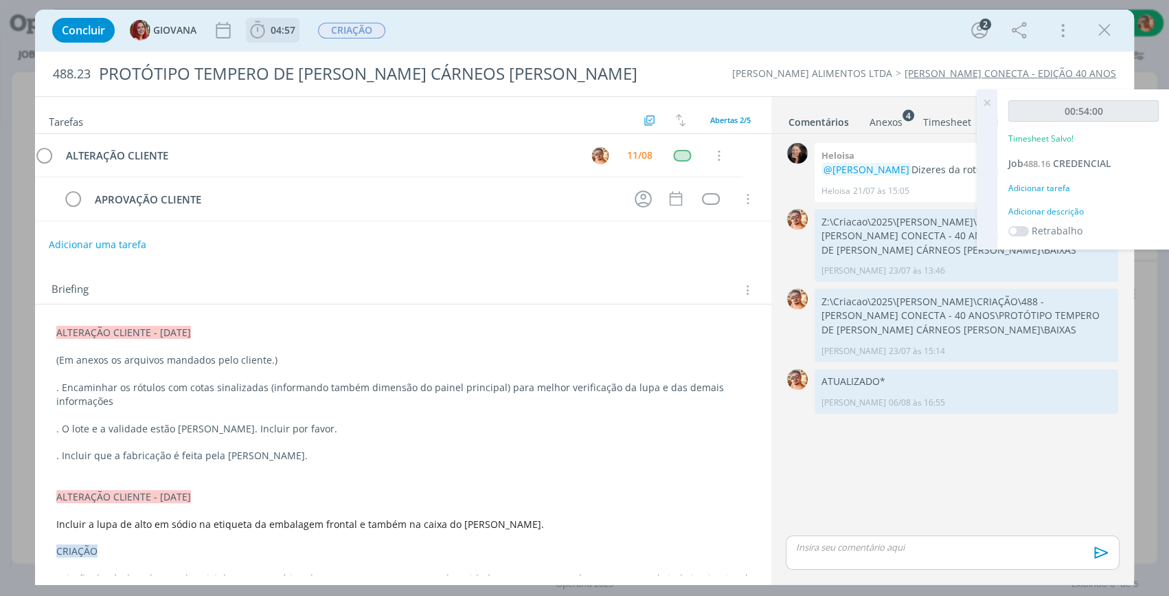
click at [275, 36] on span "04:57" at bounding box center [272, 30] width 51 height 21
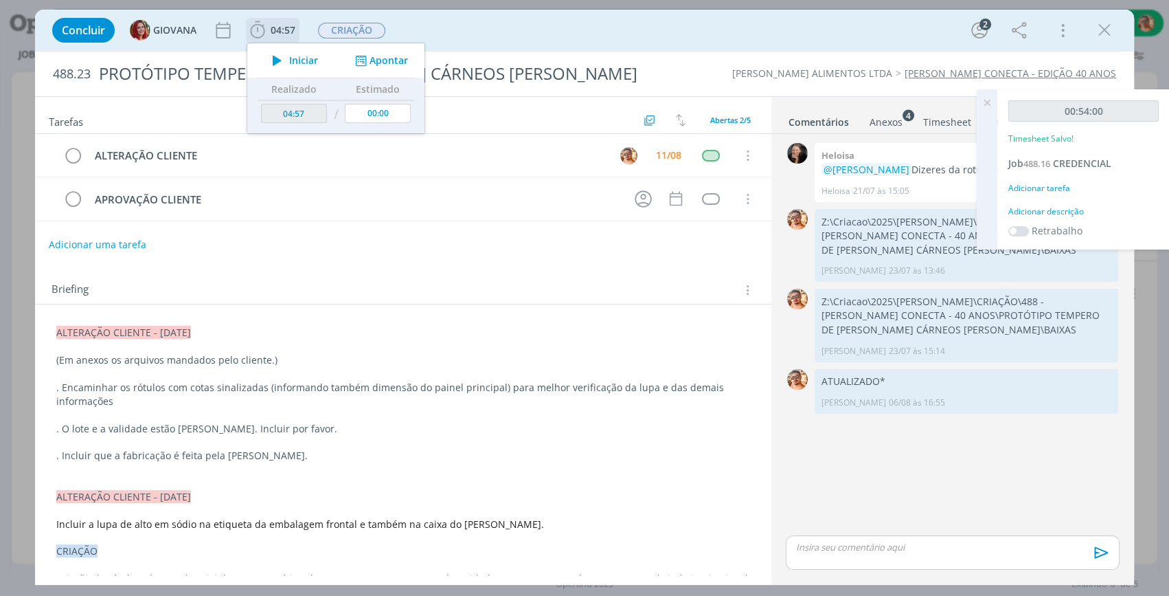
click at [286, 52] on icon "dialog" at bounding box center [277, 61] width 24 height 18
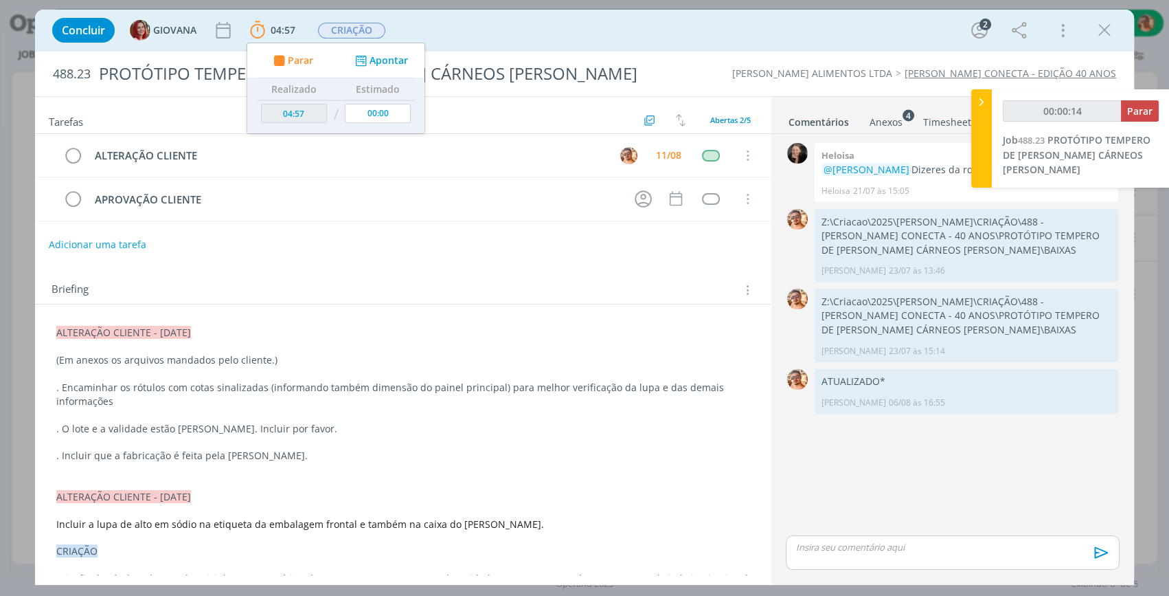
click at [611, 34] on div "Concluir GIOVANA 04:57 Parar Apontar Data * [DATE] Horas * 00:00 Tarefa Selecio…" at bounding box center [584, 30] width 1079 height 33
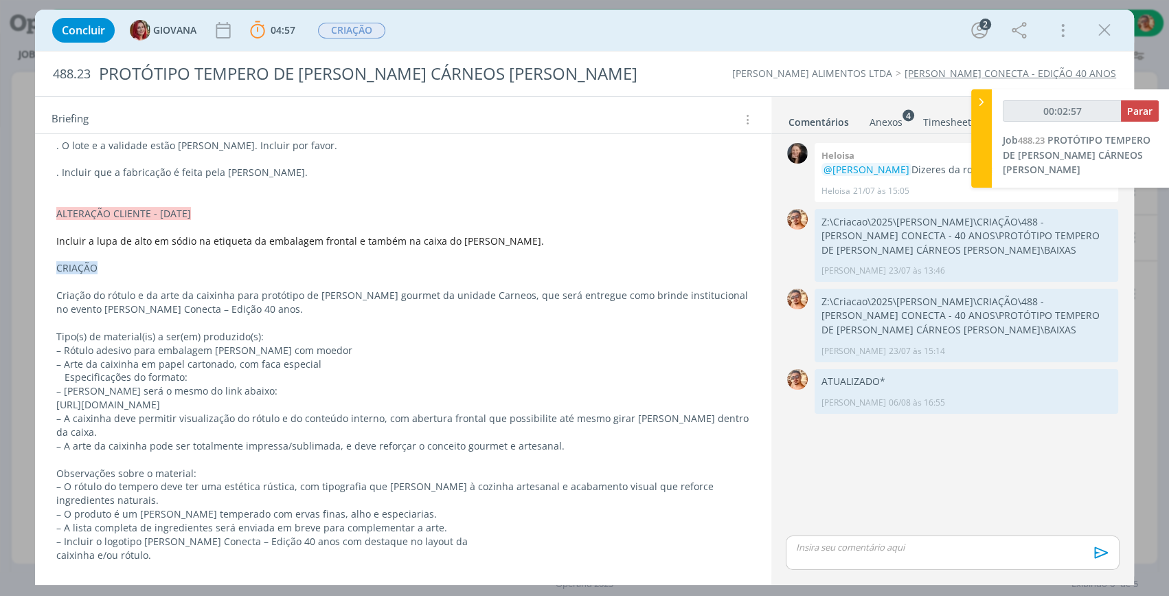
scroll to position [96, 0]
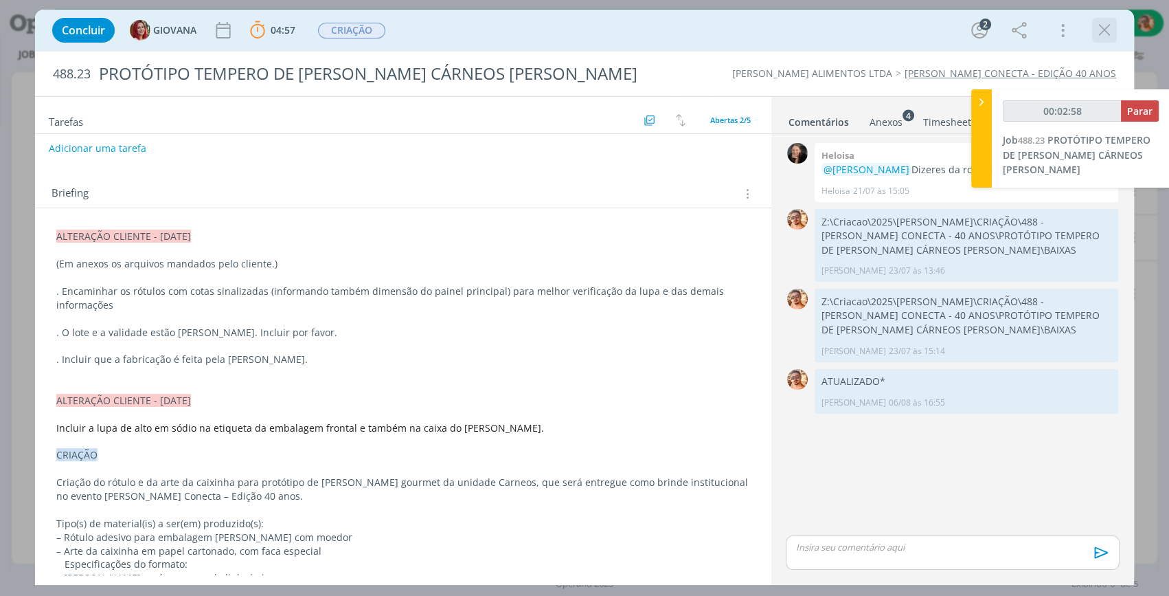
click at [1099, 27] on icon "dialog" at bounding box center [1104, 30] width 21 height 21
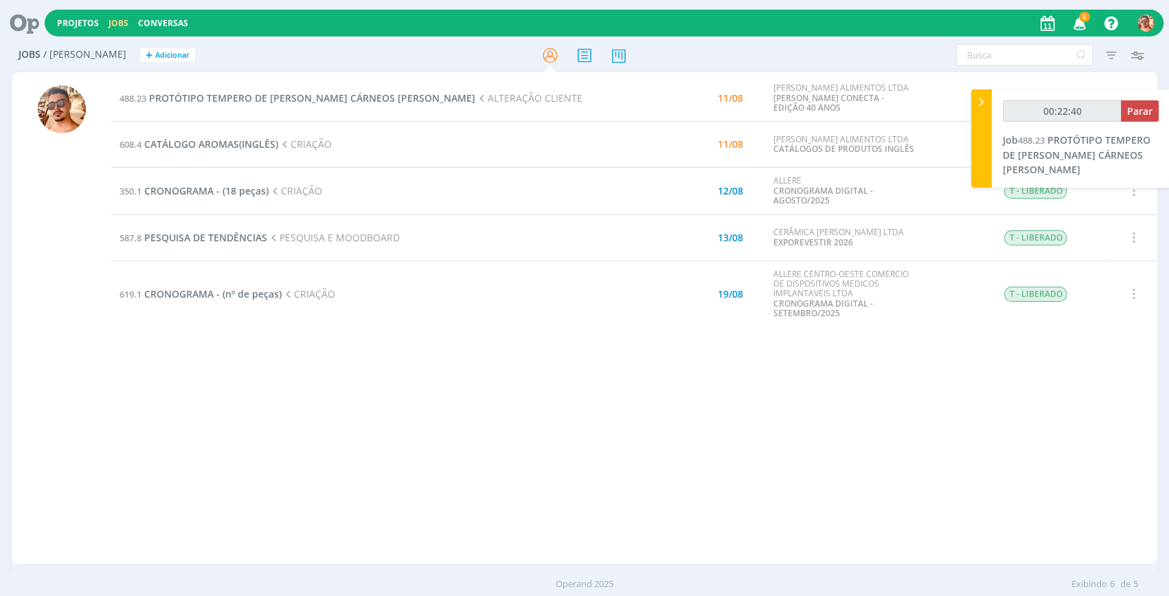
type input "00:22:41"
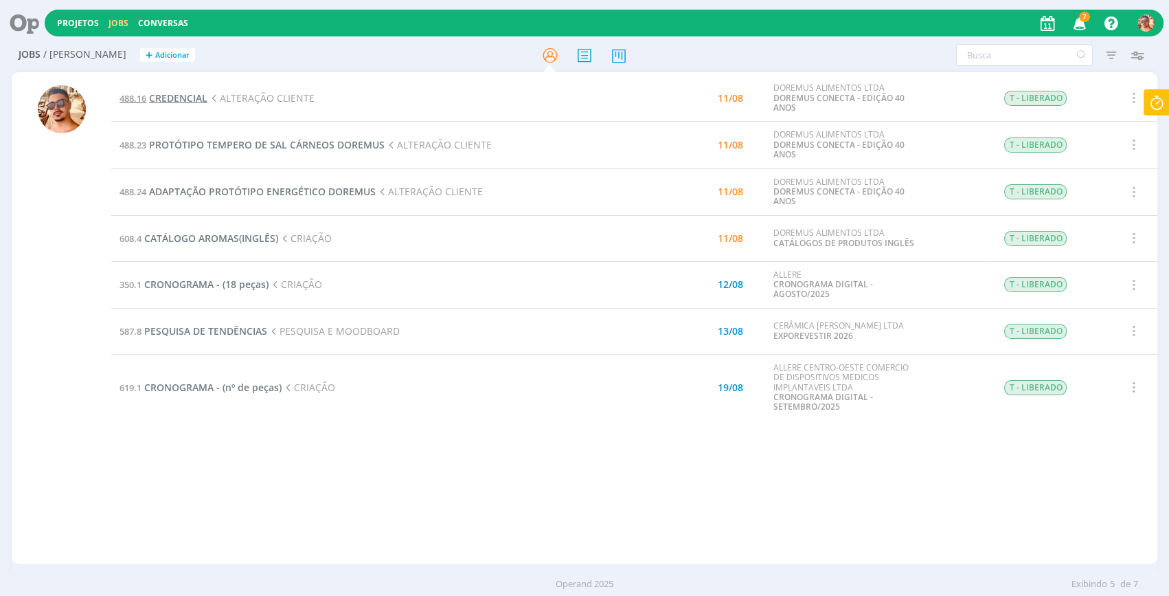
click at [184, 93] on span "CREDENCIAL" at bounding box center [178, 97] width 58 height 13
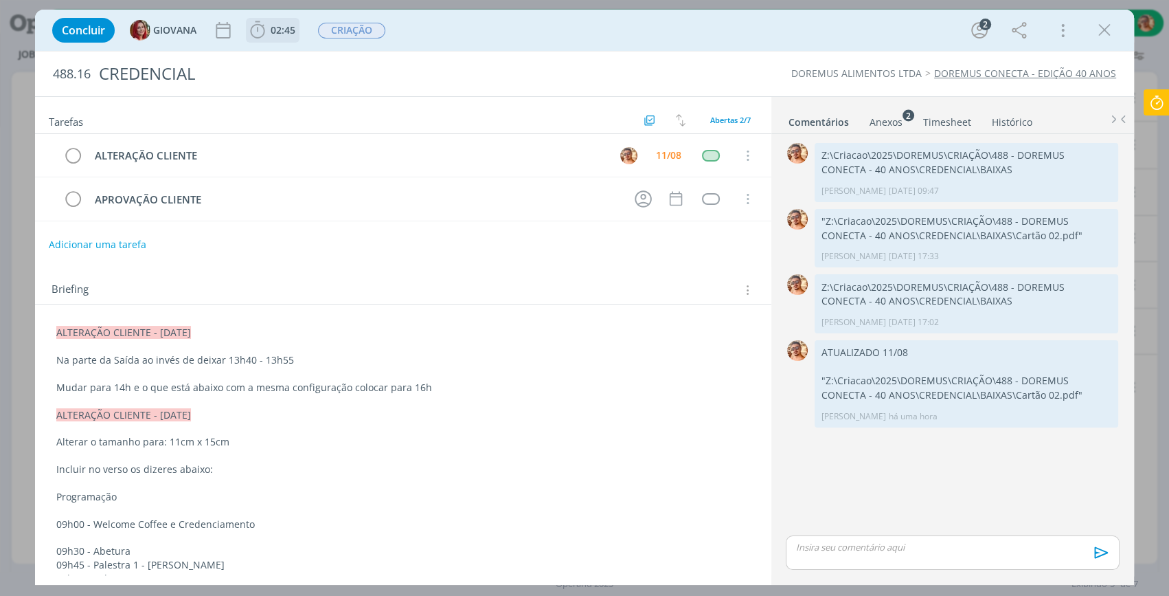
click at [296, 37] on span "02:45" at bounding box center [272, 30] width 51 height 21
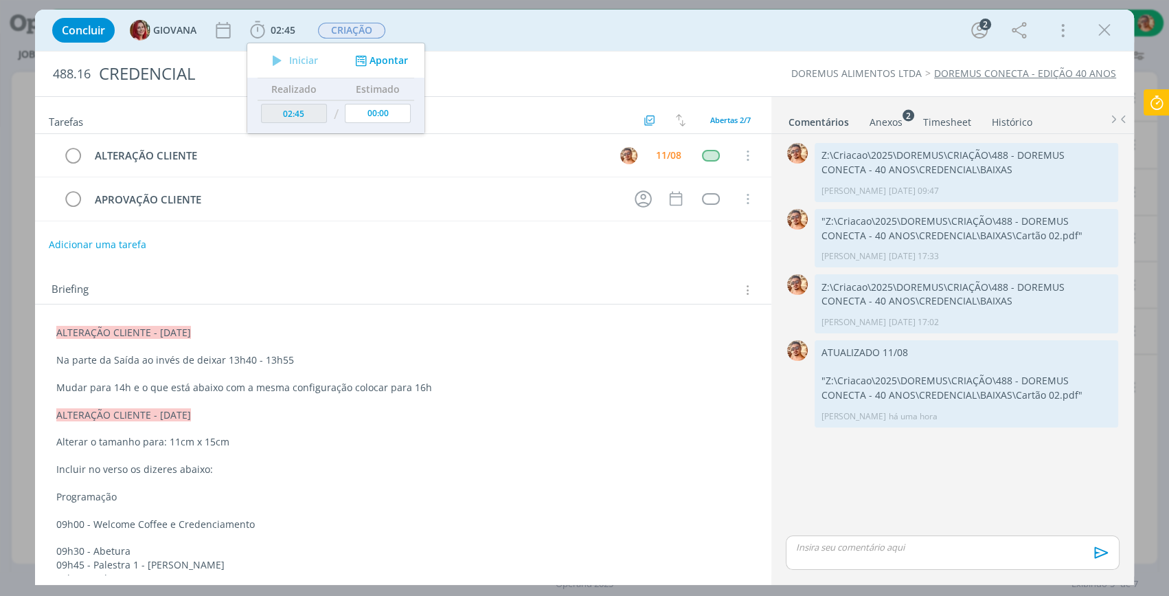
click at [1154, 98] on icon at bounding box center [1157, 102] width 25 height 27
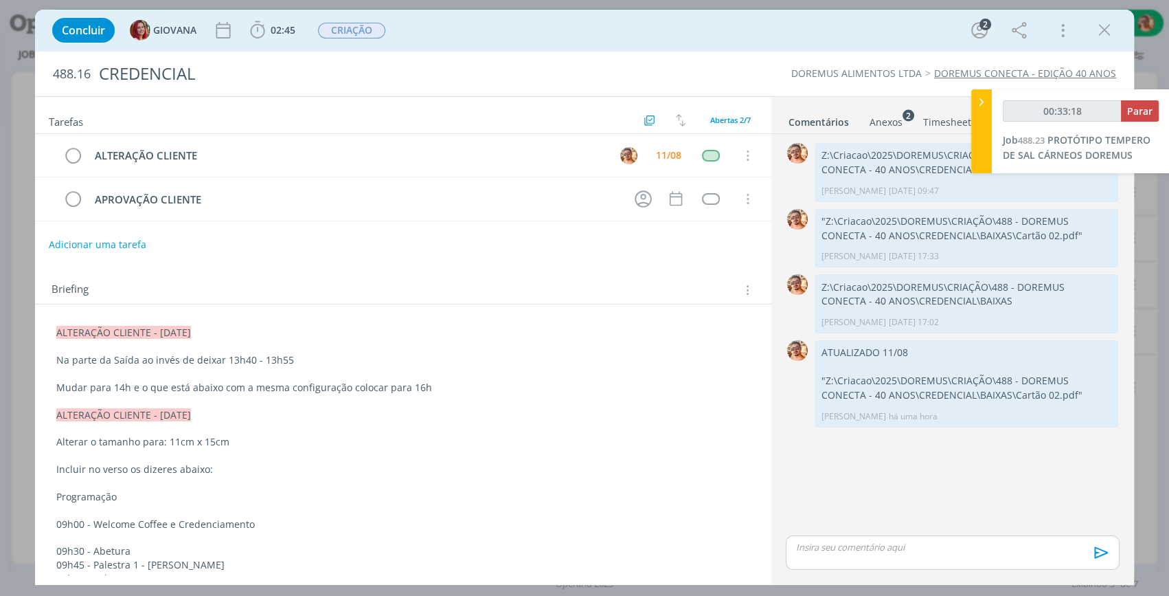
type input "00:33:19"
click at [1139, 109] on span "Parar" at bounding box center [1139, 110] width 25 height 13
click at [292, 37] on span "02:45" at bounding box center [272, 30] width 51 height 21
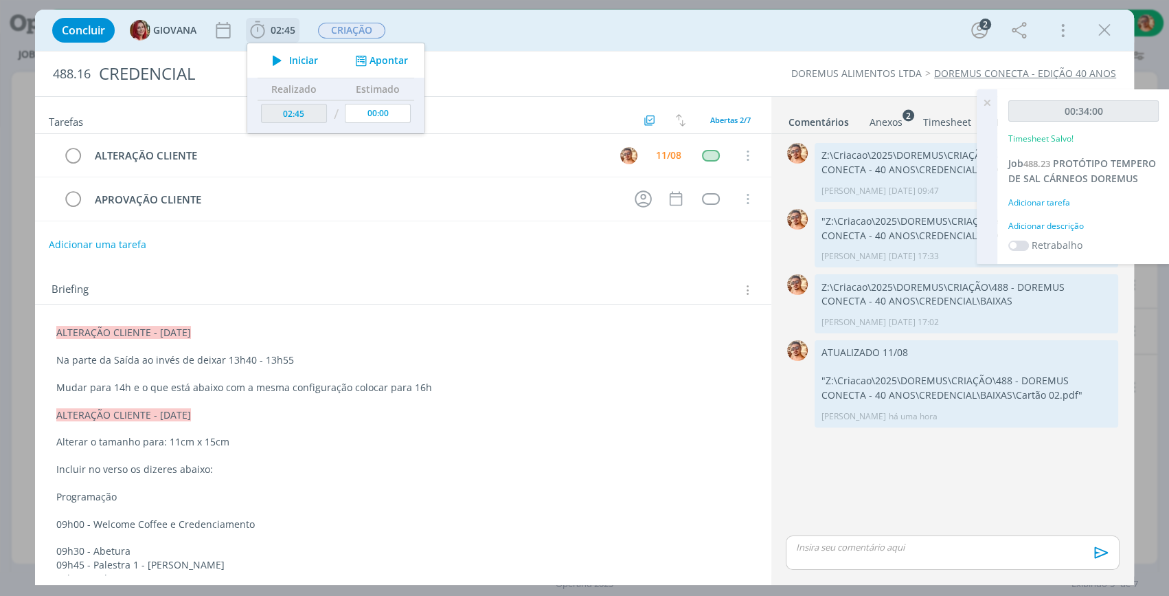
click at [302, 63] on span "Iniciar" at bounding box center [303, 61] width 29 height 10
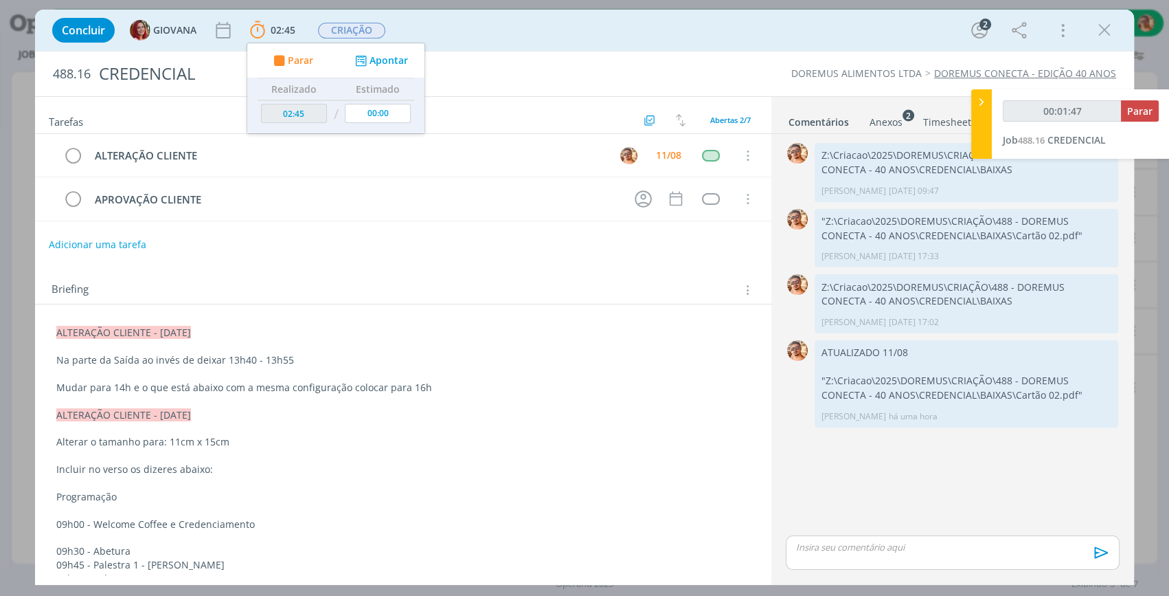
click at [984, 541] on p "dialog" at bounding box center [953, 547] width 312 height 12
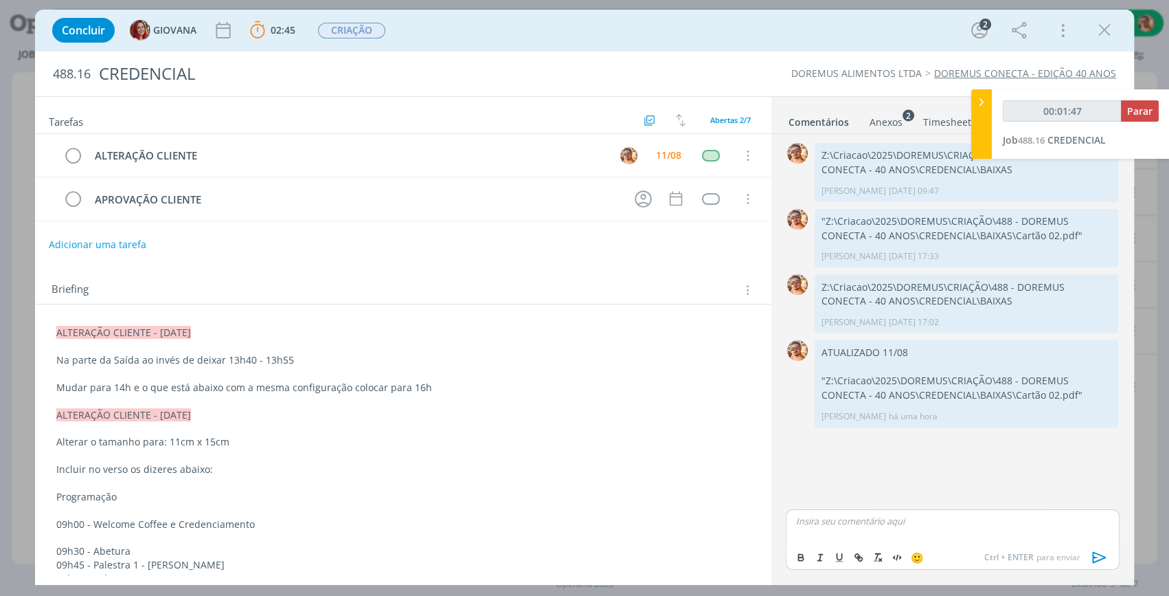
type input "00:01:48"
click at [1094, 550] on icon "dialog" at bounding box center [1100, 557] width 21 height 21
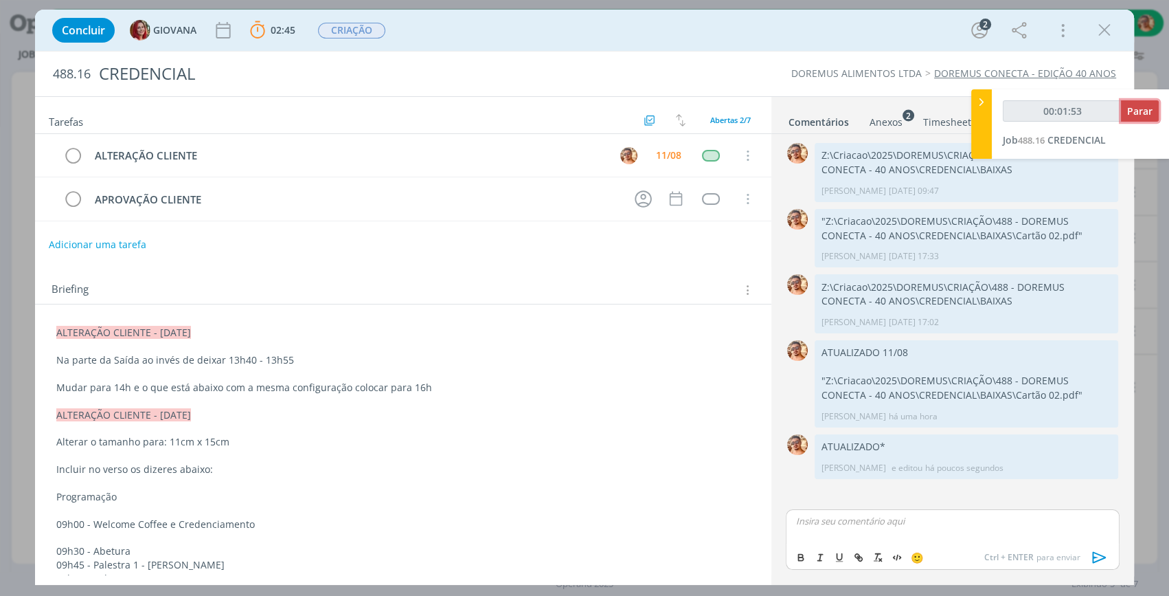
click at [1138, 108] on span "Parar" at bounding box center [1139, 110] width 25 height 13
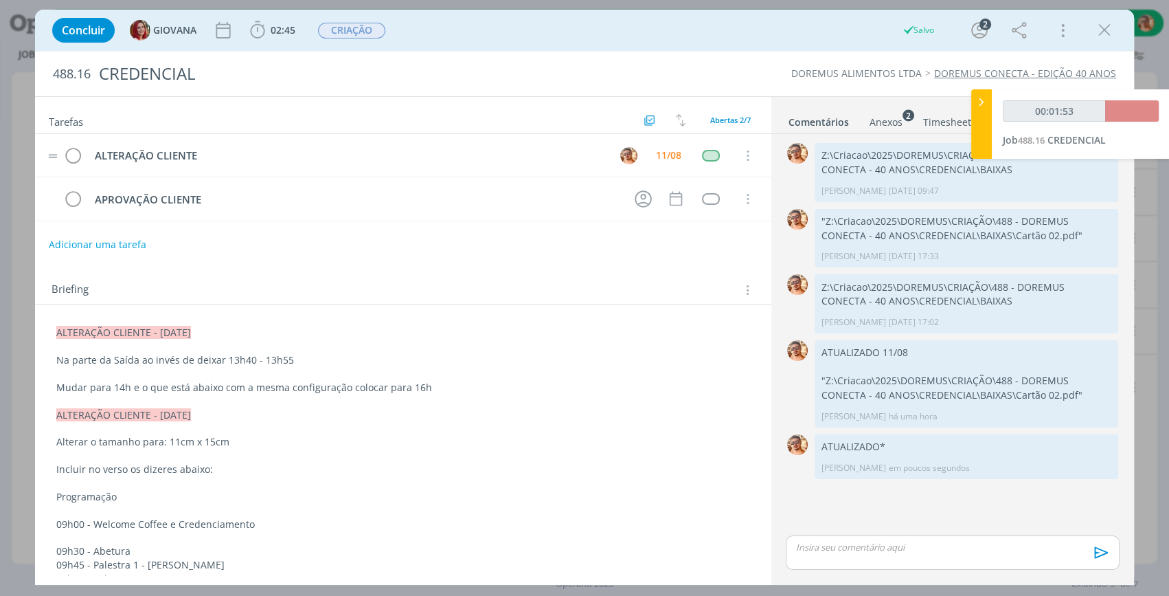
type input "00:02:00"
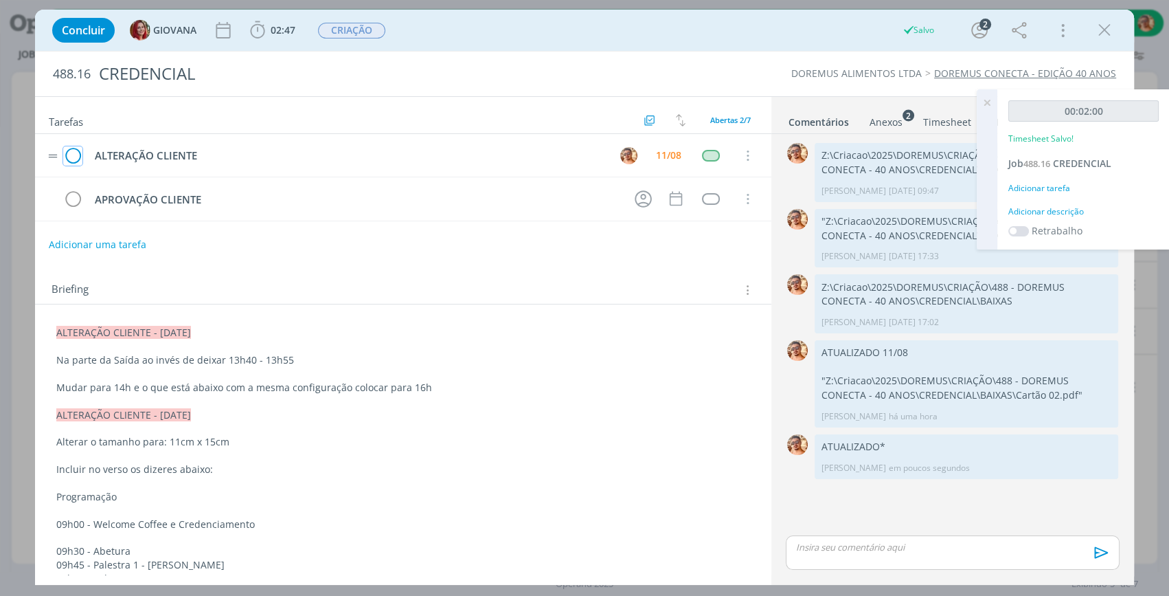
click at [69, 159] on icon "dialog" at bounding box center [72, 156] width 19 height 21
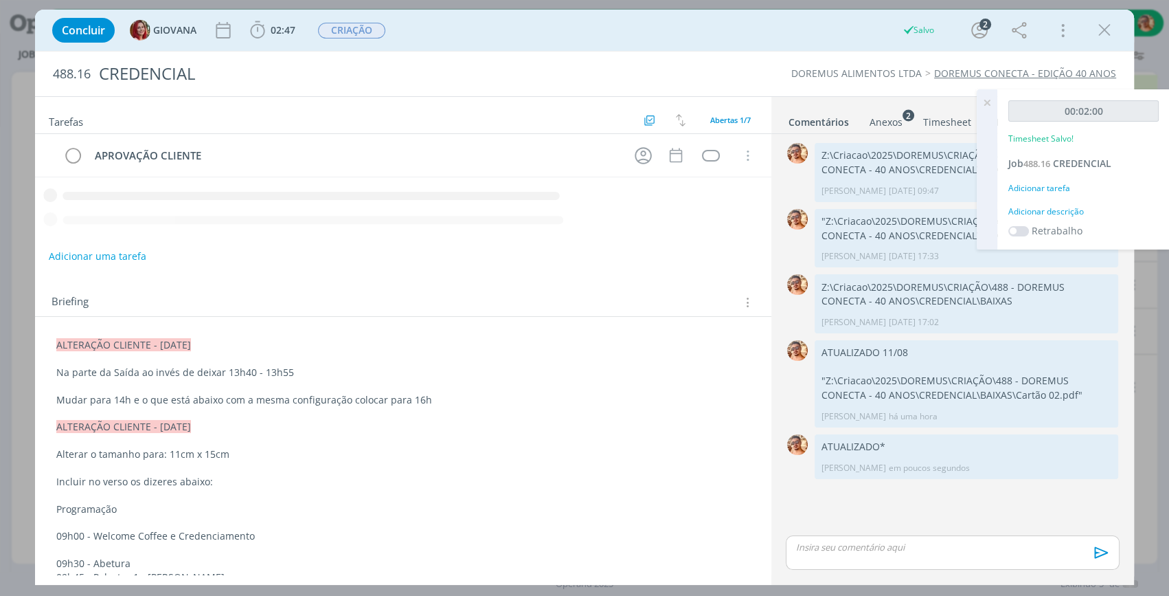
drag, startPoint x: 1111, startPoint y: 32, endPoint x: 398, endPoint y: 189, distance: 730.3
click at [1111, 32] on icon "dialog" at bounding box center [1104, 30] width 21 height 21
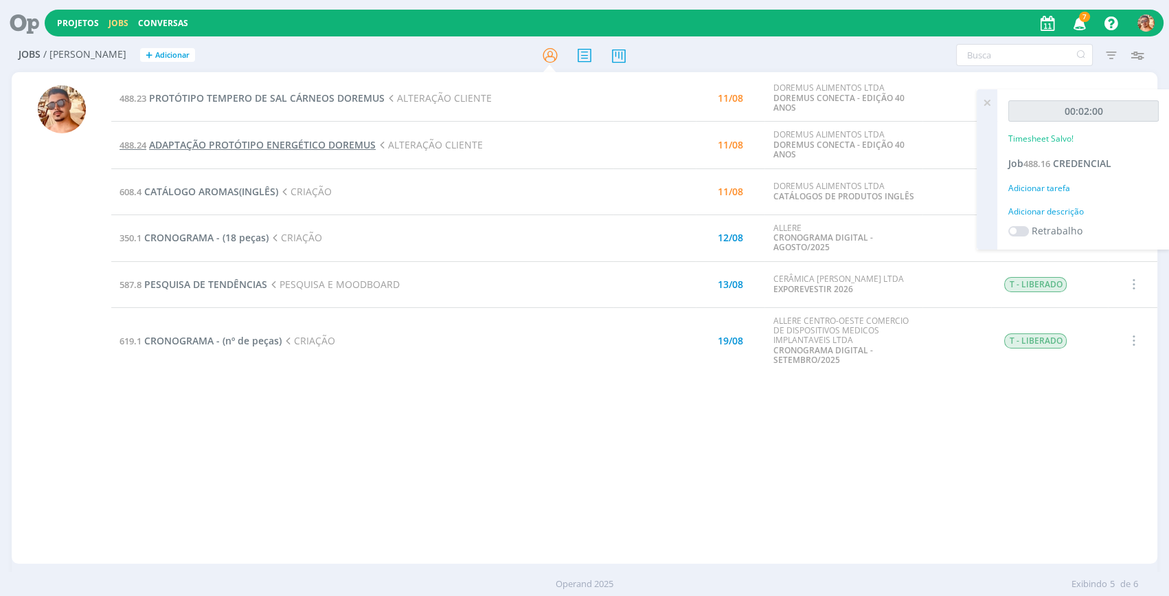
click at [322, 141] on span "ADAPTAÇÃO PROTÓTIPO ENERGÉTICO DOREMUS" at bounding box center [262, 144] width 227 height 13
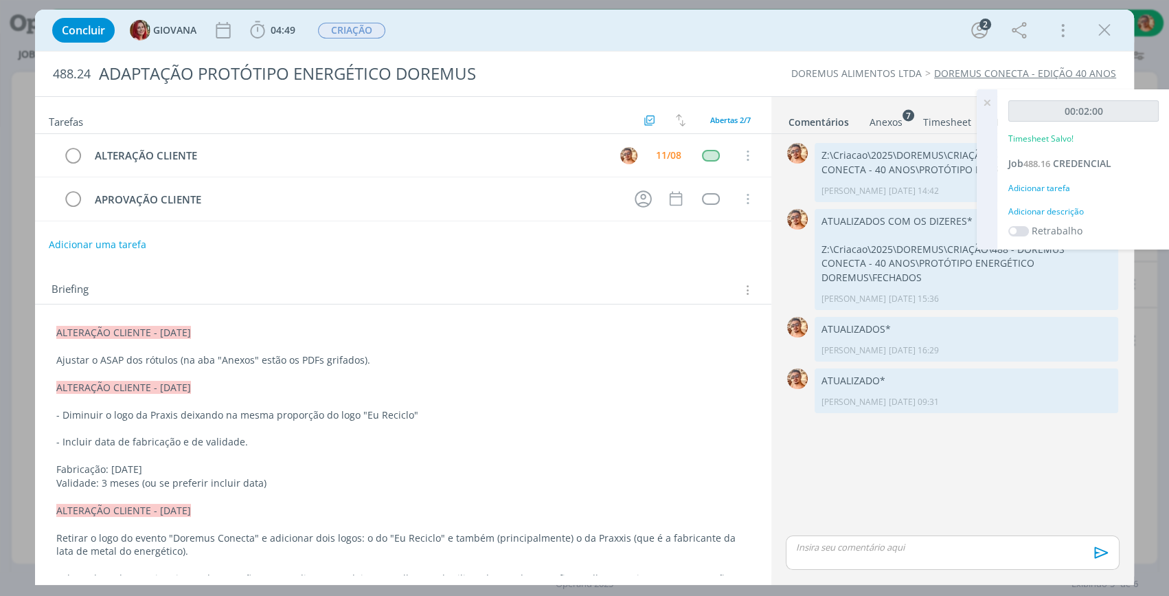
click at [890, 111] on link "Anexos 7" at bounding box center [886, 119] width 34 height 20
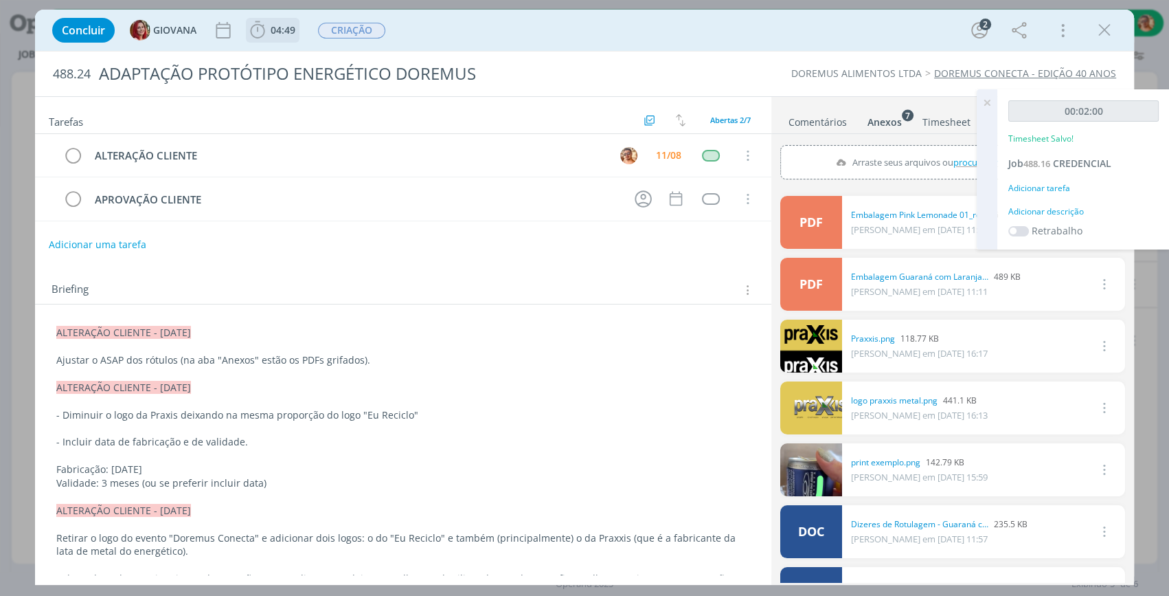
click at [284, 30] on span "04:49" at bounding box center [283, 29] width 25 height 13
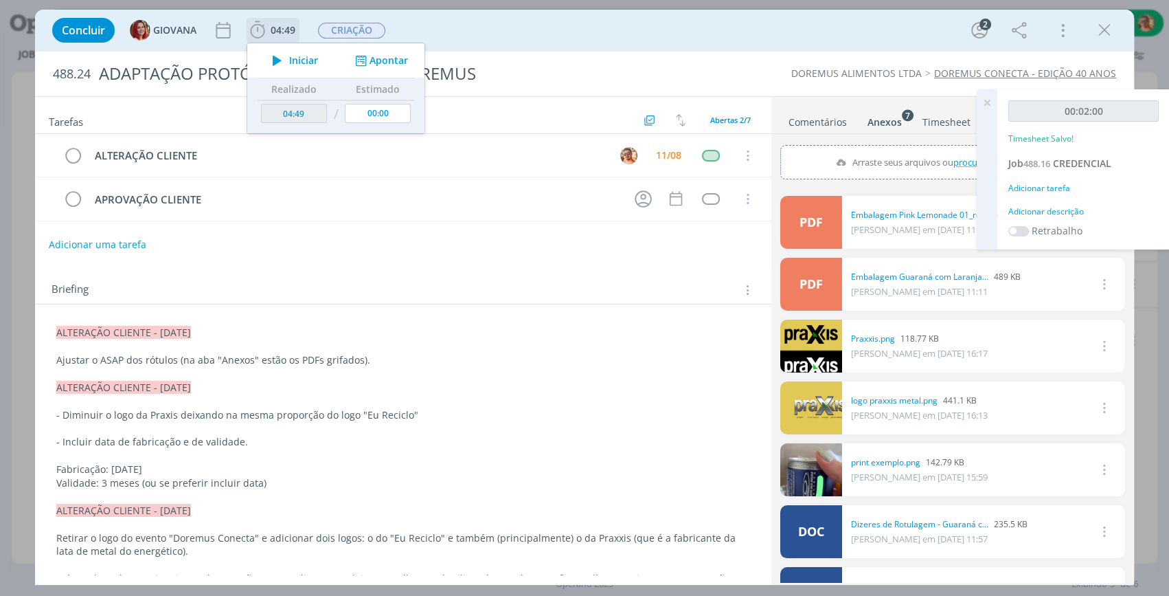
click at [301, 57] on span "Iniciar" at bounding box center [303, 61] width 29 height 10
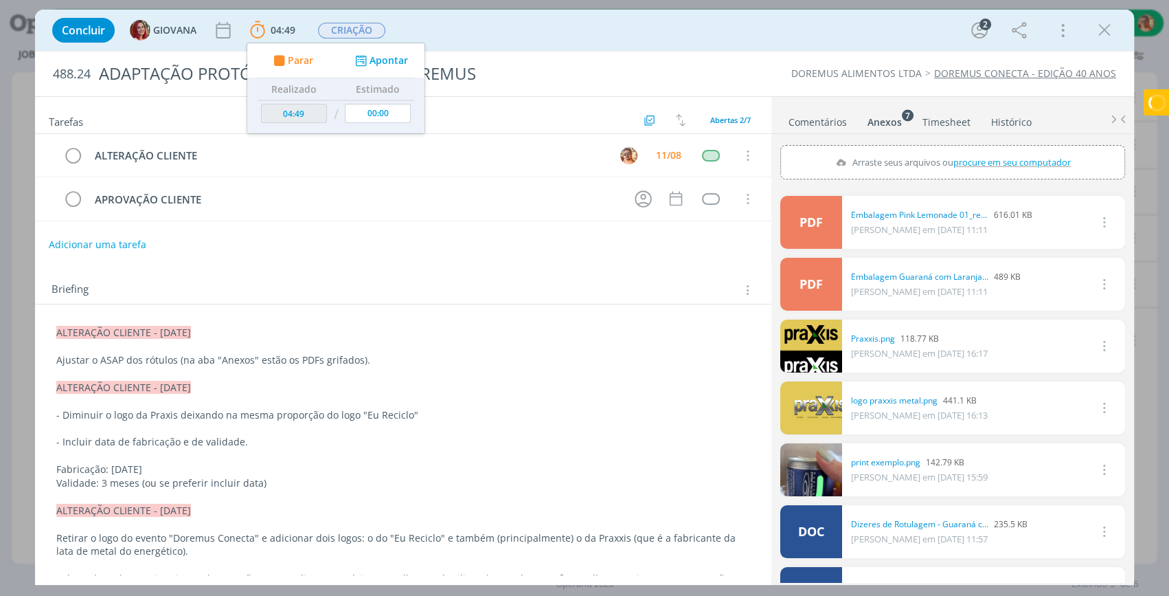
click at [835, 122] on link "Comentários" at bounding box center [818, 119] width 60 height 20
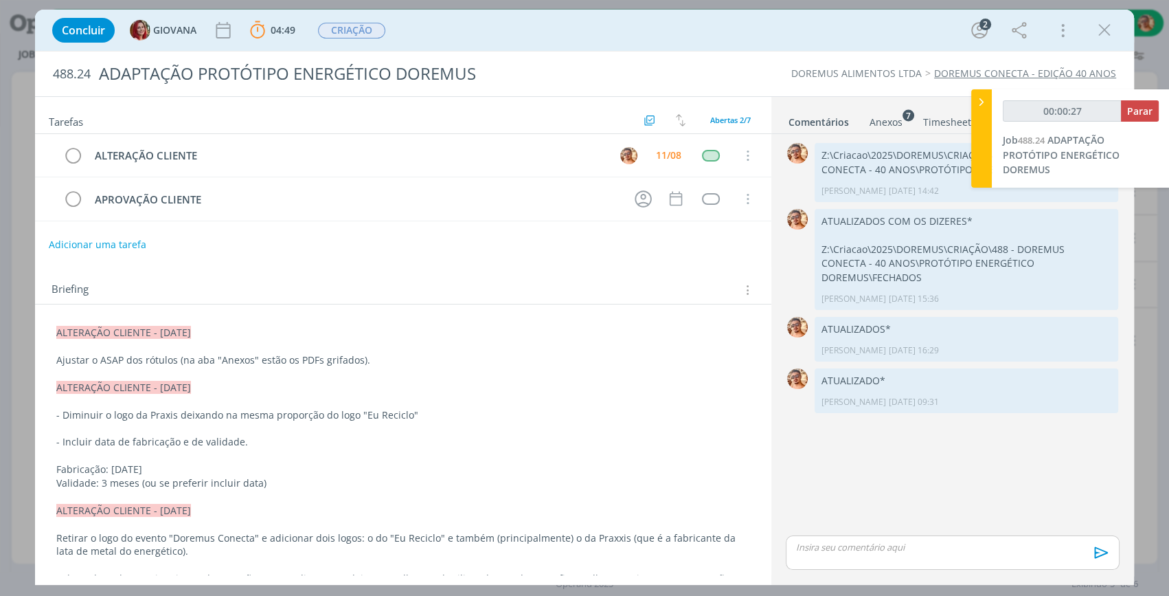
click at [888, 124] on div "Anexos 7" at bounding box center [886, 122] width 33 height 14
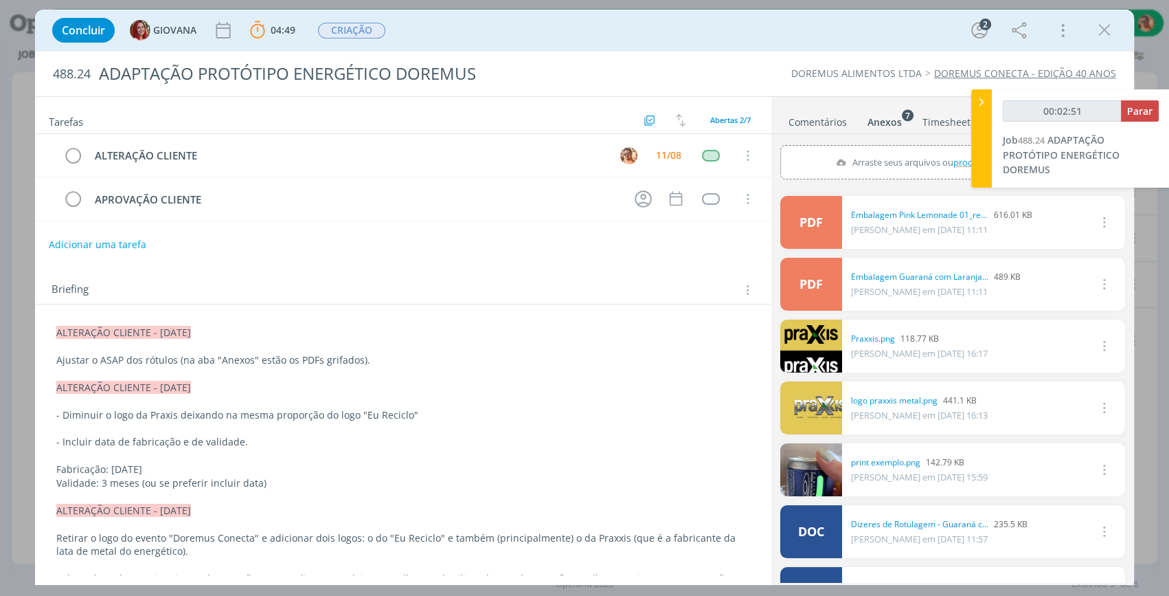
type input "00:03:51"
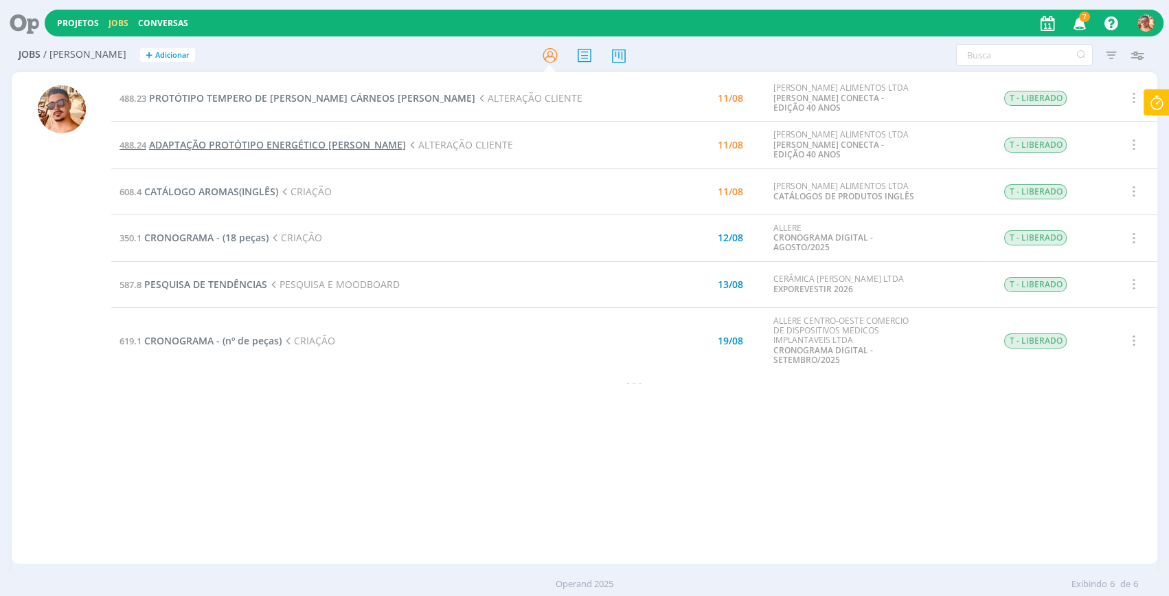
click at [322, 141] on span "ADAPTAÇÃO PROTÓTIPO ENERGÉTICO DOREMUS" at bounding box center [277, 144] width 257 height 13
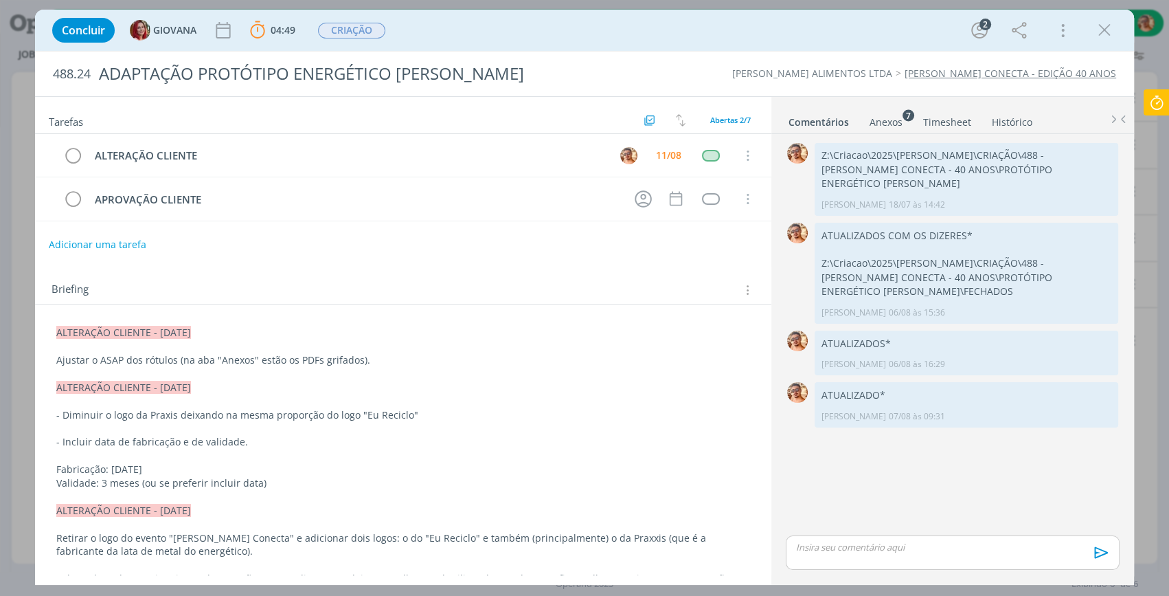
click at [891, 120] on div "Anexos 7" at bounding box center [886, 122] width 33 height 14
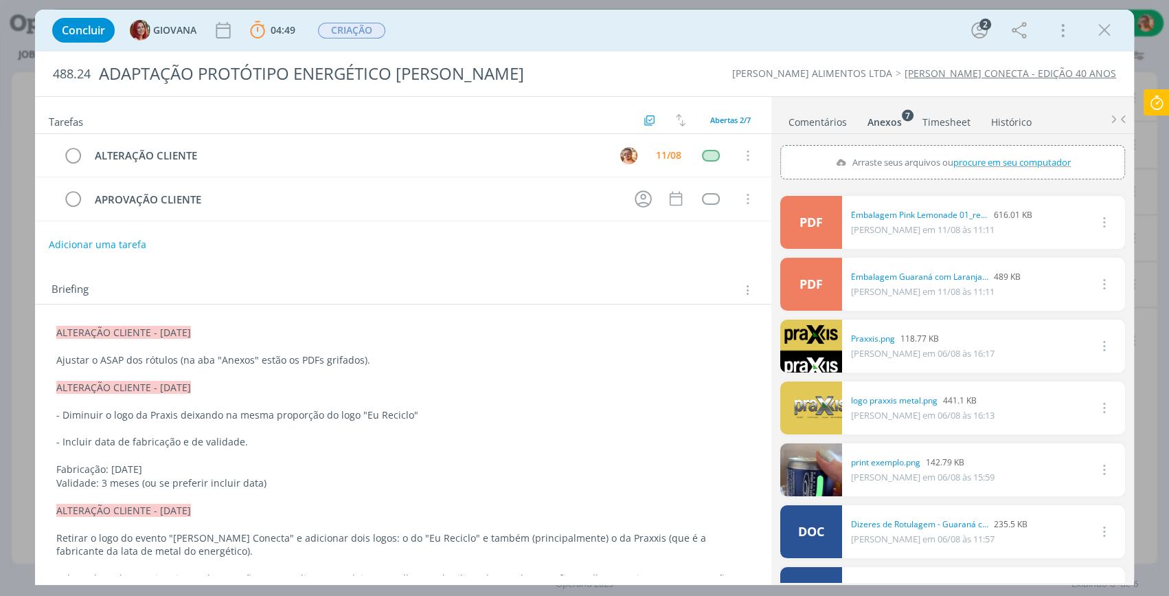
drag, startPoint x: 916, startPoint y: 278, endPoint x: 788, endPoint y: 36, distance: 273.8
click at [788, 36] on div "Concluir GIOVANA 04:49 Parar Apontar Data * 11/08/2025 Horas * 00:00 Tarefa Sel…" at bounding box center [584, 30] width 1079 height 33
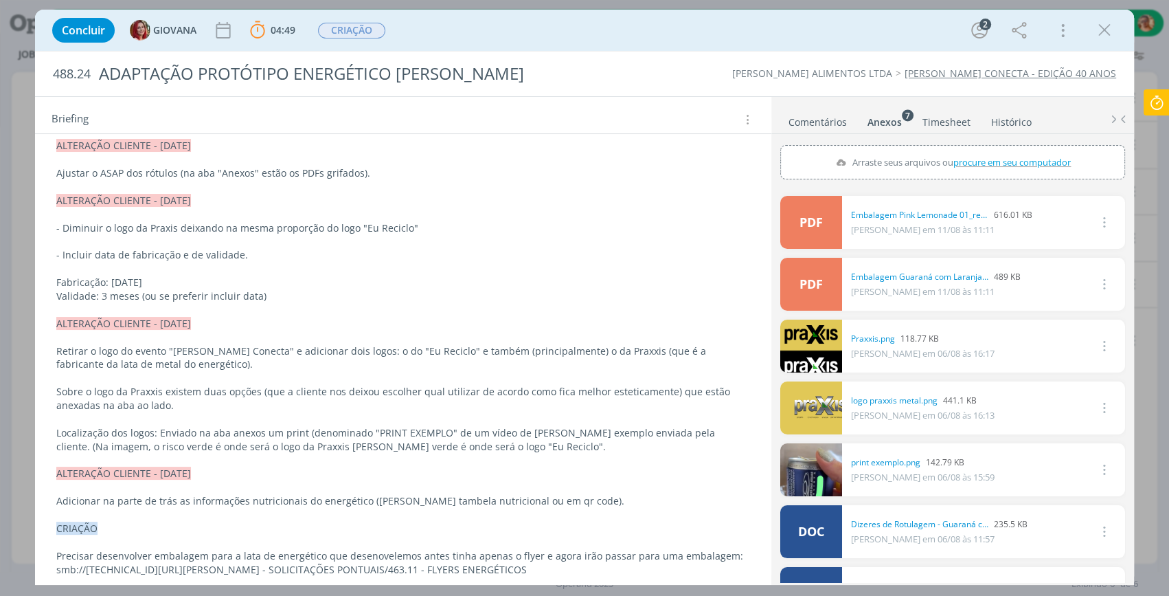
scroll to position [124, 0]
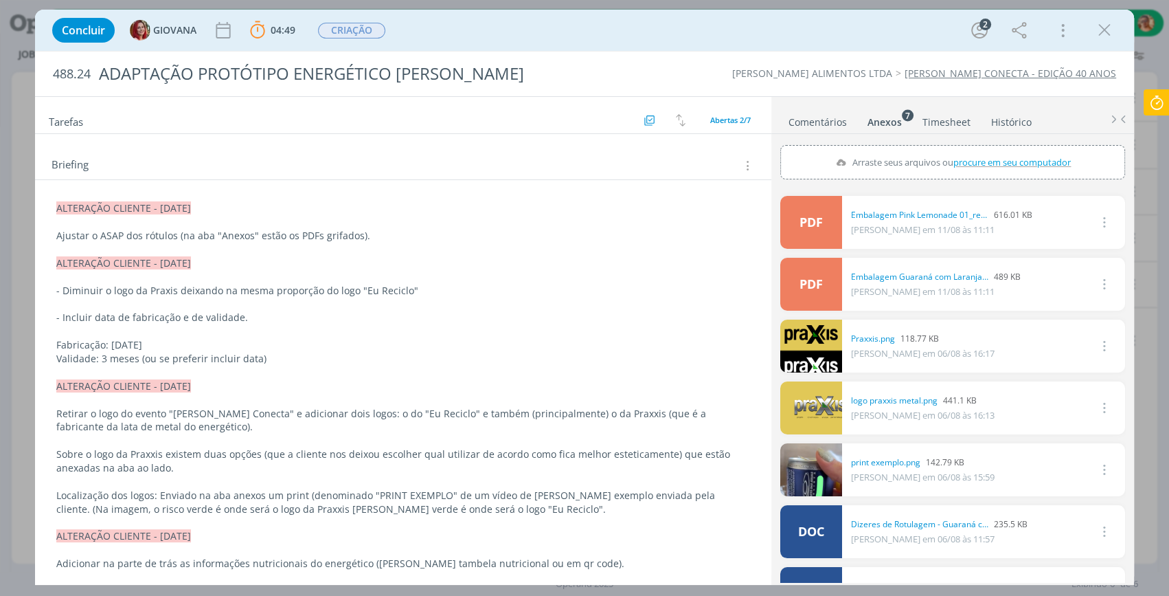
click at [1113, 26] on icon "dialog" at bounding box center [1104, 30] width 21 height 21
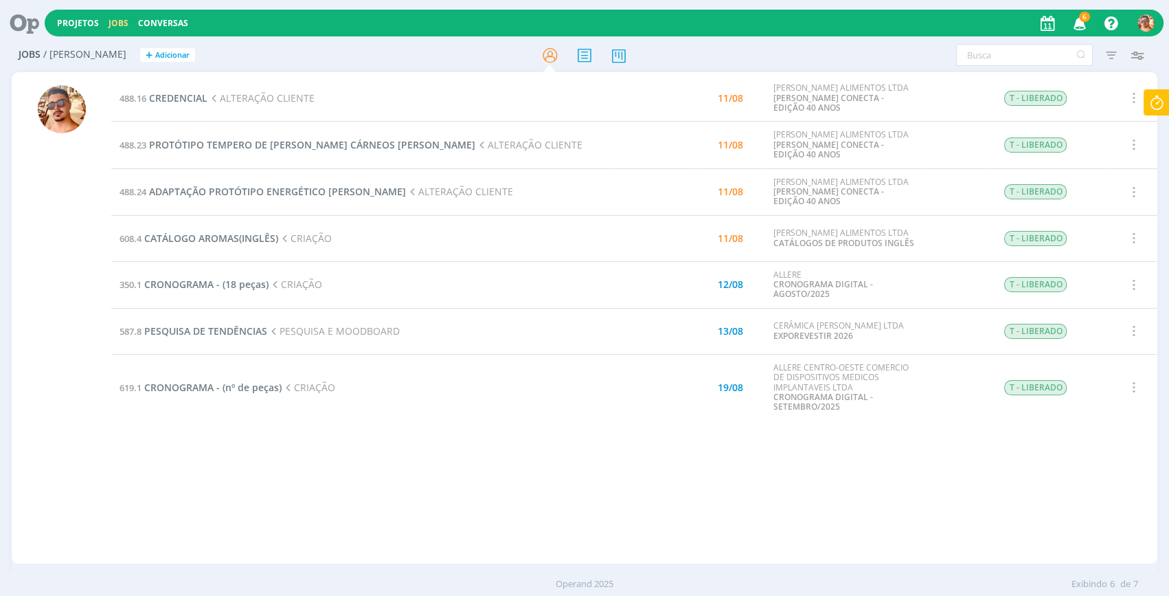
click at [317, 98] on td "488.16 CREDENCIAL ALTERAÇÃO CLIENTE" at bounding box center [362, 98] width 502 height 47
click at [343, 144] on span "PROTÓTIPO TEMPERO DE [PERSON_NAME] CÁRNEOS [PERSON_NAME]" at bounding box center [312, 144] width 326 height 13
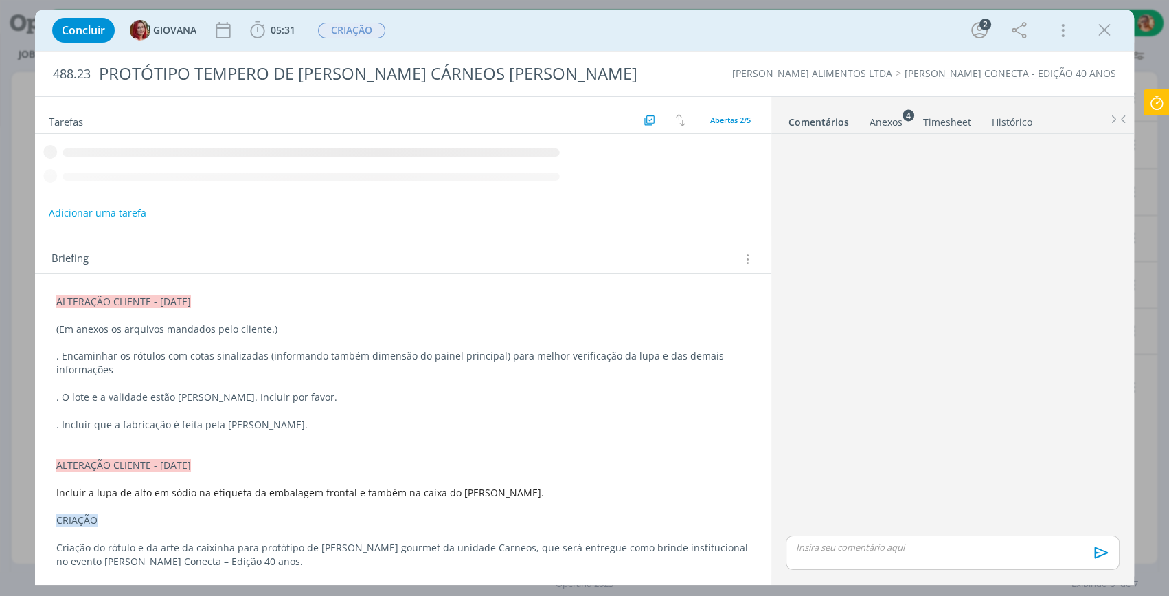
click at [897, 118] on div "Anexos 4" at bounding box center [886, 122] width 33 height 14
click at [831, 124] on link "Comentários" at bounding box center [818, 119] width 60 height 20
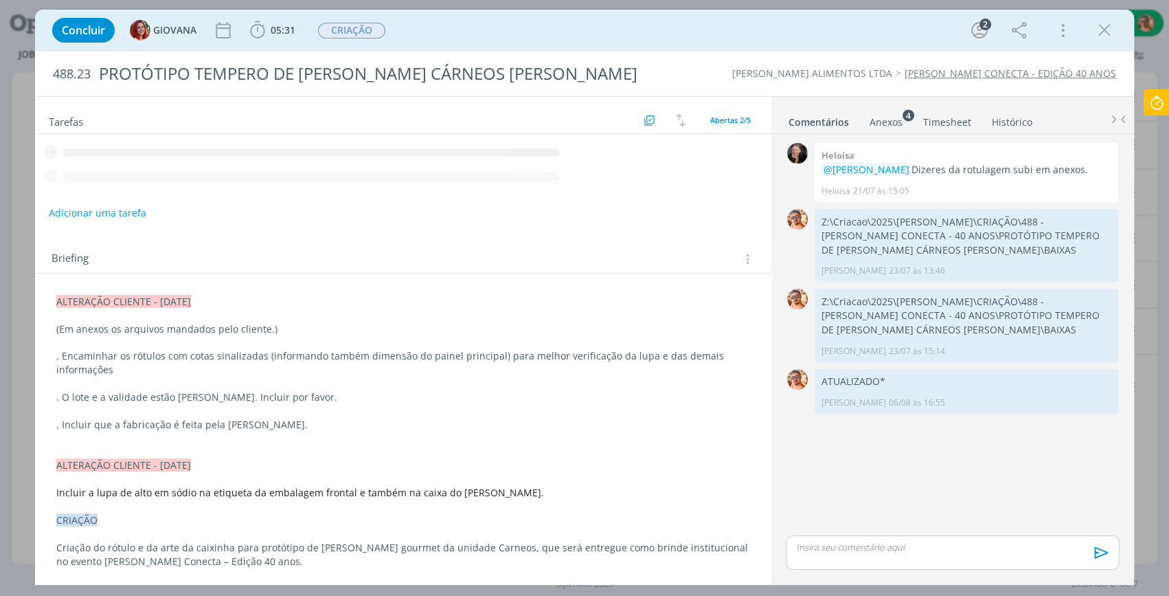
click at [877, 559] on div "dialog" at bounding box center [953, 552] width 334 height 34
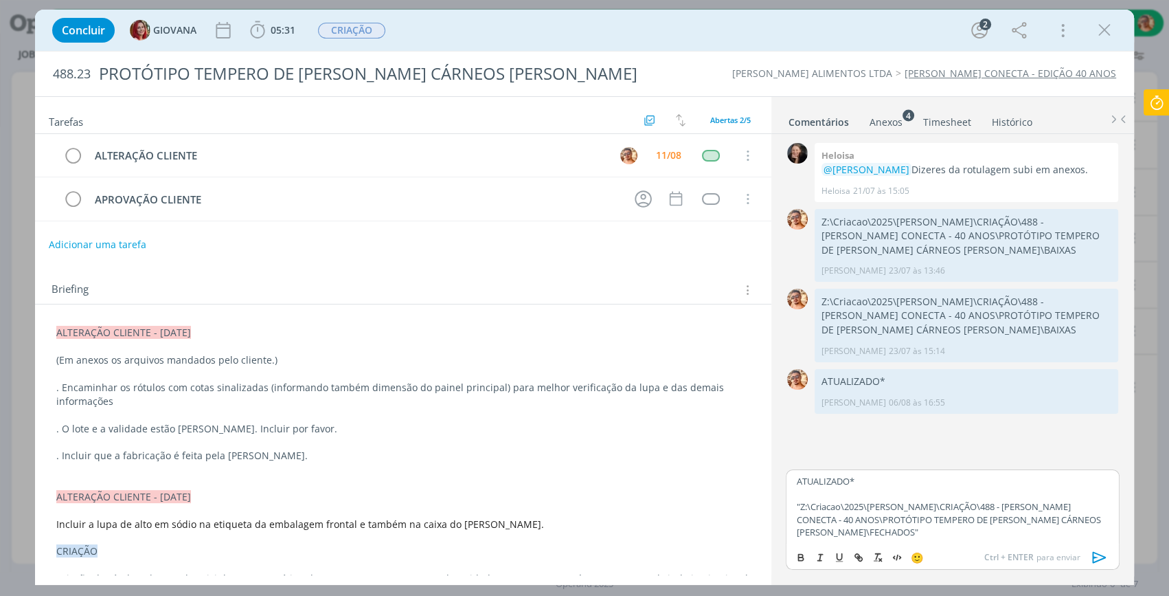
click at [897, 118] on div "Anexos 4" at bounding box center [886, 122] width 33 height 14
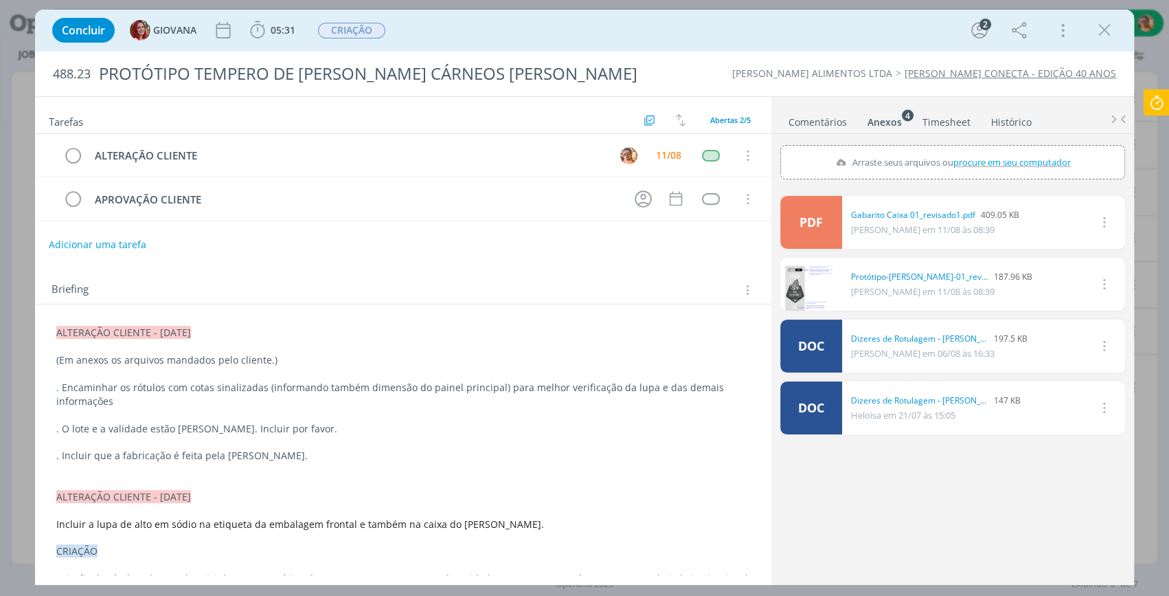
click at [889, 481] on div "PDF 0 Gabarito Caixa 01_revisado1.pdf 409.05 KB GIOVANA em 11/08 às 08:39 Exclu…" at bounding box center [952, 386] width 345 height 392
click at [1107, 25] on icon "dialog" at bounding box center [1104, 30] width 21 height 21
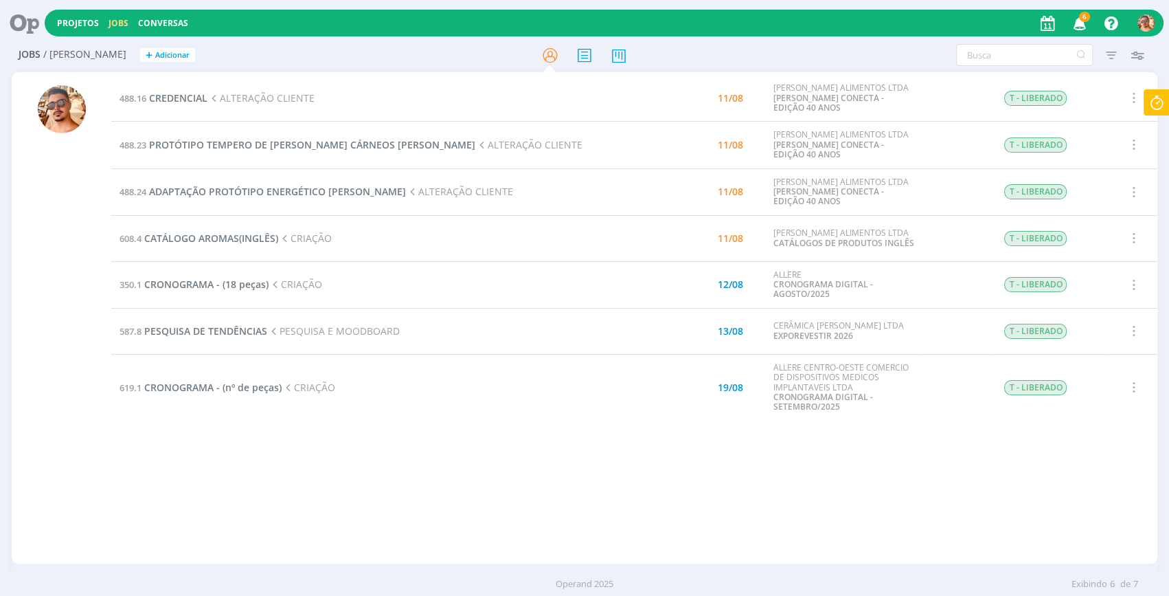
click at [1153, 98] on div at bounding box center [584, 298] width 1169 height 596
click at [1154, 103] on icon at bounding box center [1157, 102] width 25 height 27
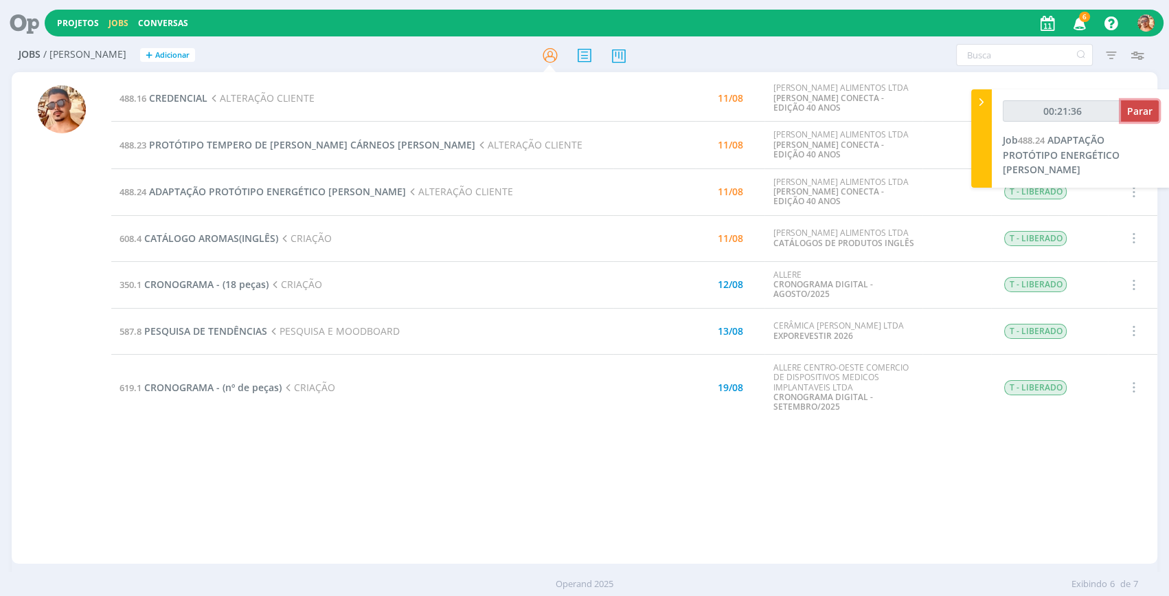
click at [1149, 102] on button "Parar" at bounding box center [1140, 110] width 38 height 21
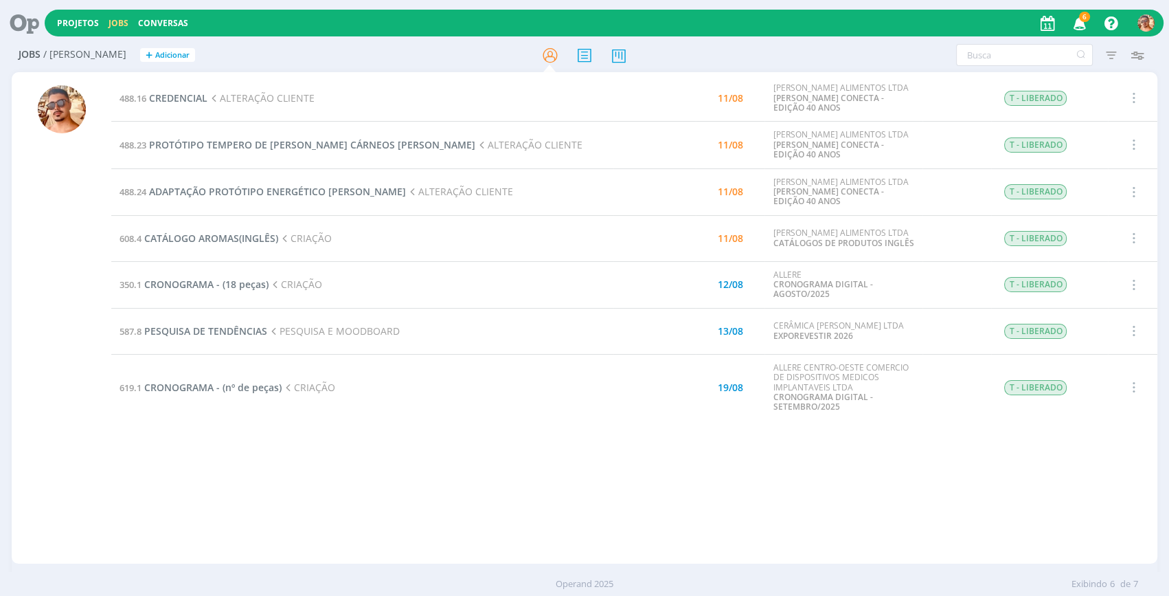
click at [187, 104] on td "488.16 CREDENCIAL ALTERAÇÃO CLIENTE" at bounding box center [362, 98] width 502 height 47
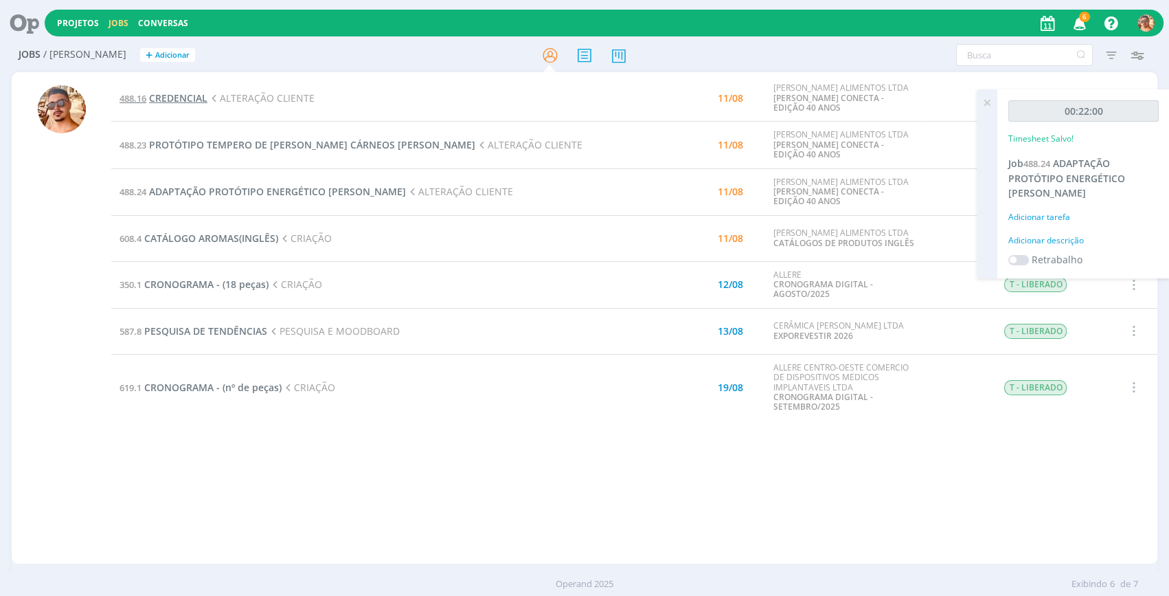
click at [185, 100] on span "CREDENCIAL" at bounding box center [178, 97] width 58 height 13
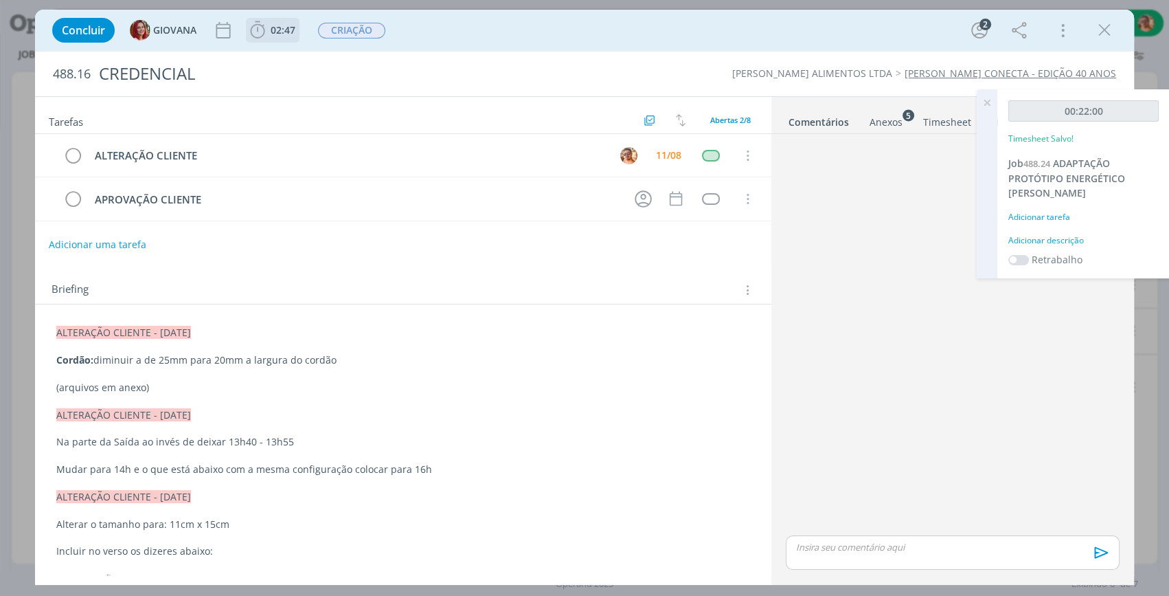
click at [260, 34] on icon "dialog" at bounding box center [257, 30] width 21 height 21
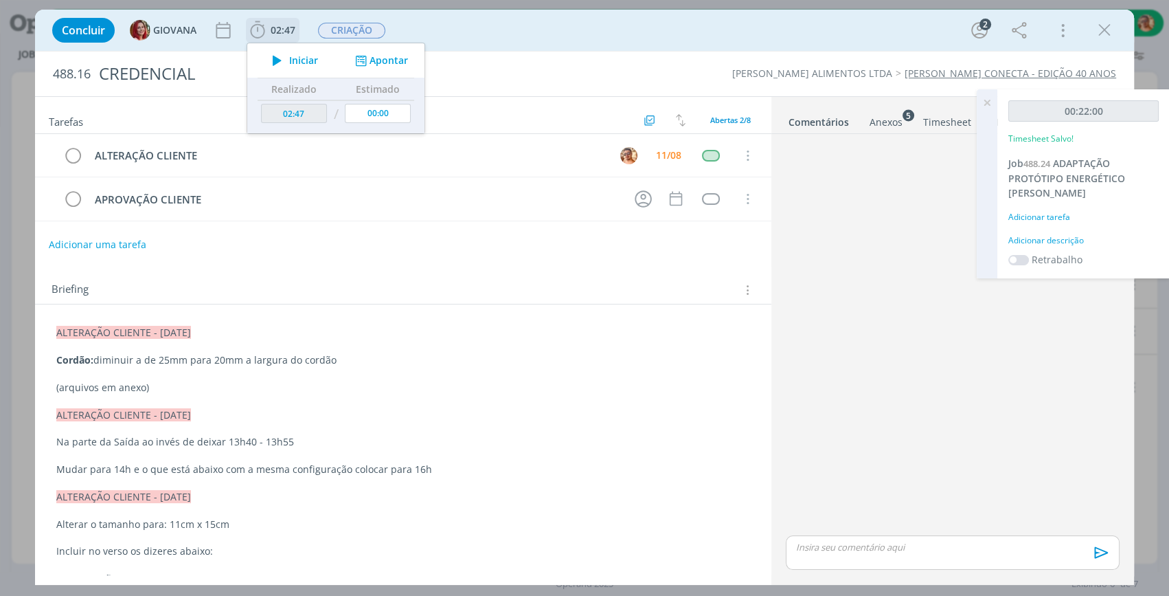
click at [283, 56] on icon "dialog" at bounding box center [277, 61] width 24 height 18
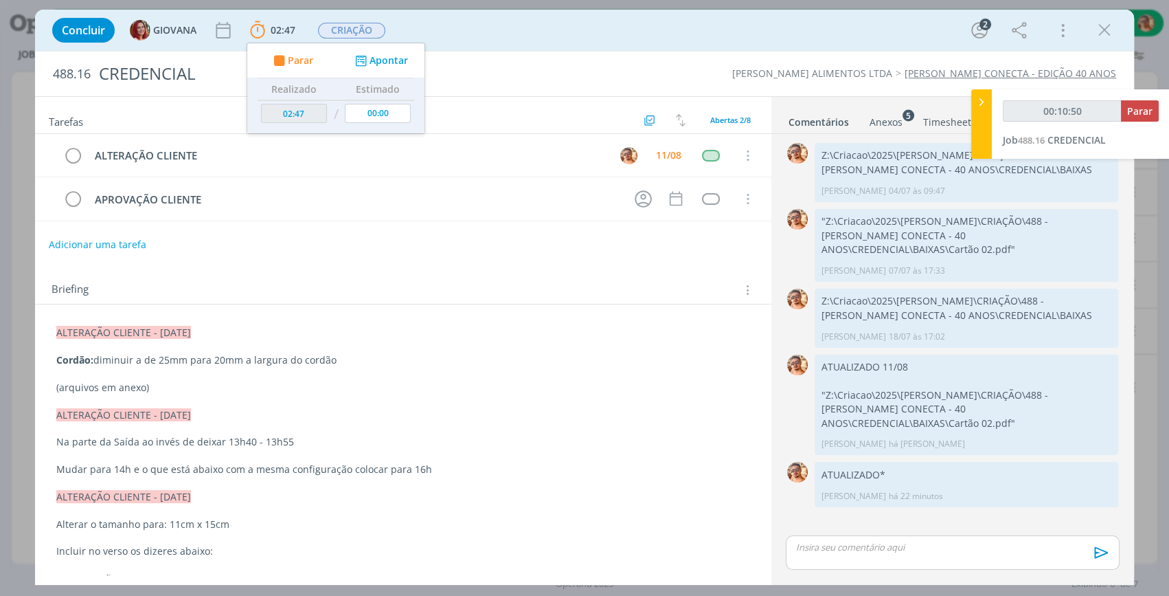
click at [491, 41] on div "Concluir GIOVANA 02:47 Parar Apontar Data * 11/08/2025 Horas * 00:00 Tarefa Sel…" at bounding box center [584, 30] width 1079 height 33
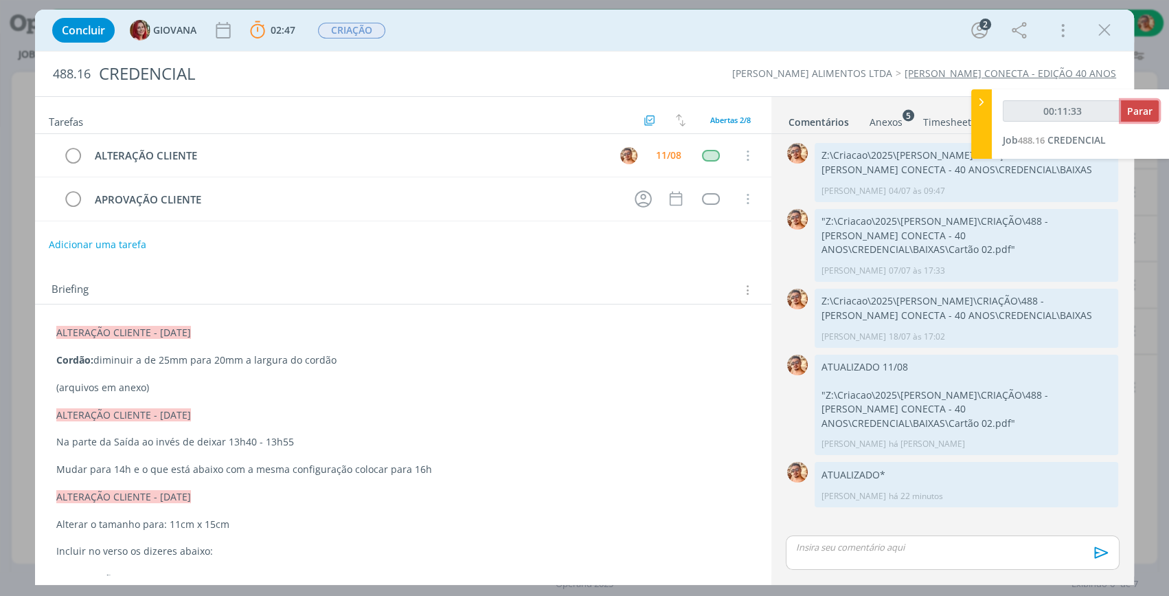
click at [1147, 117] on span "Parar" at bounding box center [1139, 110] width 25 height 13
type input "00:12:00"
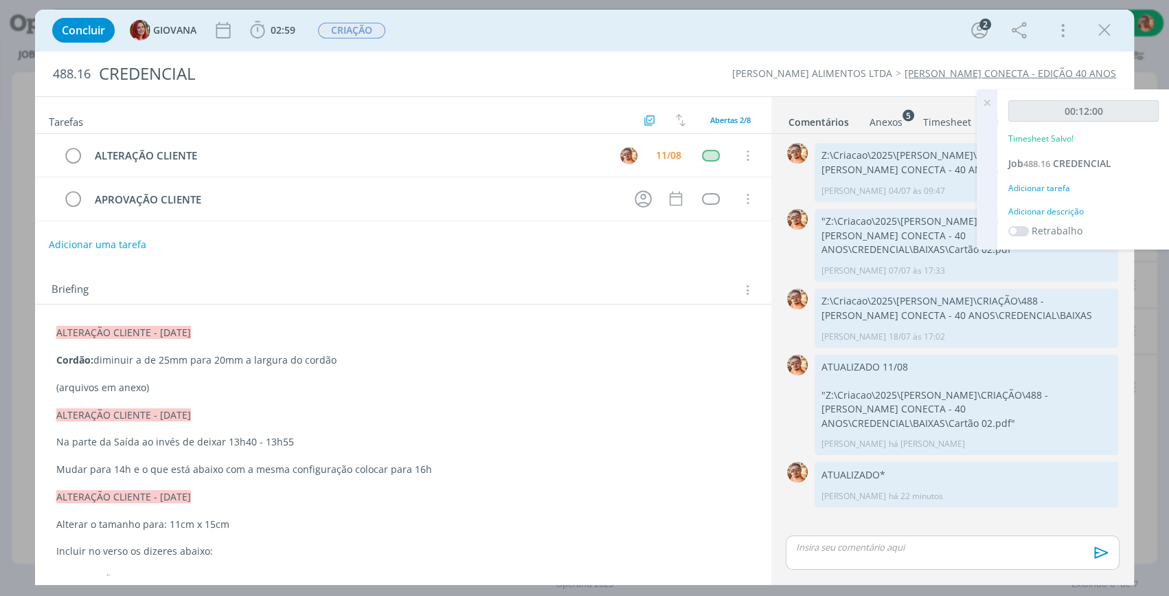
drag, startPoint x: 1099, startPoint y: 32, endPoint x: 1035, endPoint y: 96, distance: 90.4
click at [1098, 32] on icon "dialog" at bounding box center [1104, 30] width 21 height 21
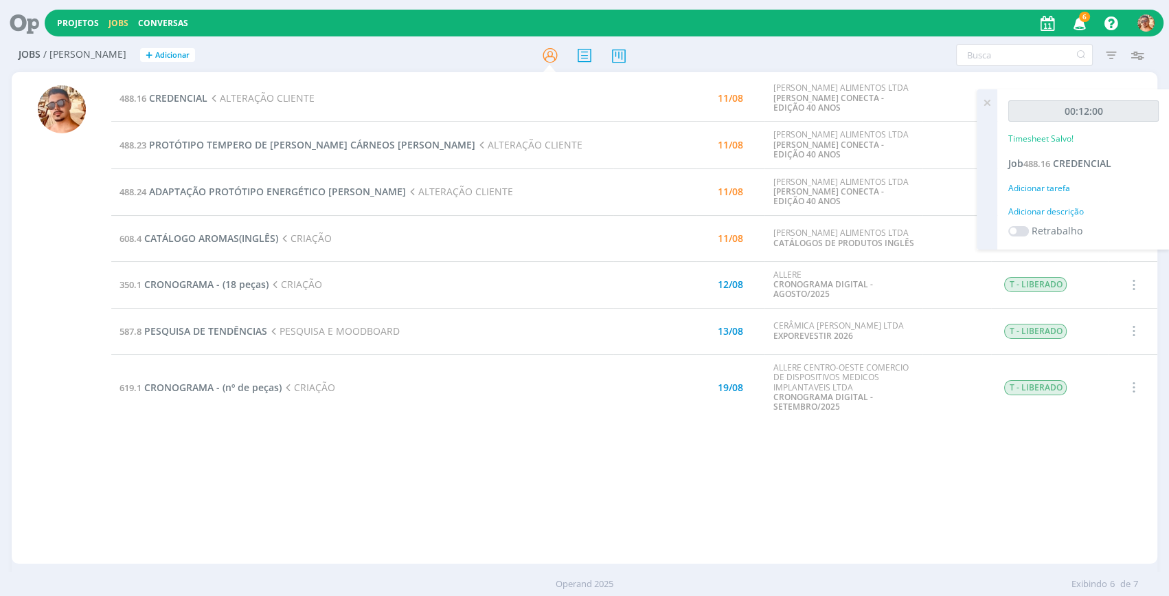
click at [987, 106] on icon at bounding box center [987, 102] width 25 height 27
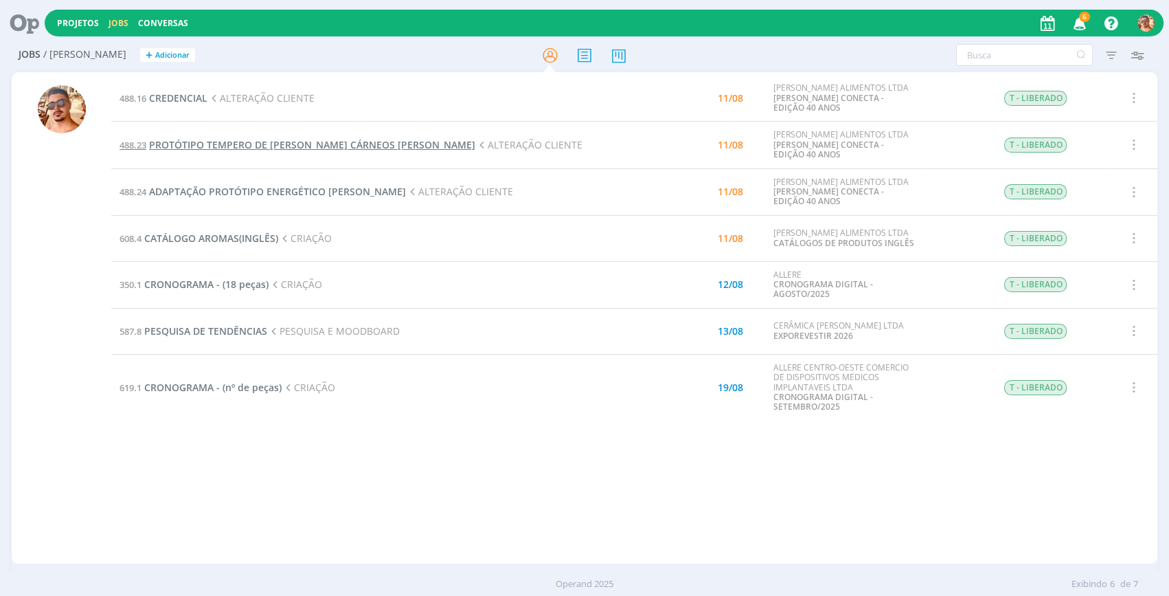
click at [322, 148] on span "PROTÓTIPO TEMPERO DE [PERSON_NAME] CÁRNEOS [PERSON_NAME]" at bounding box center [312, 144] width 326 height 13
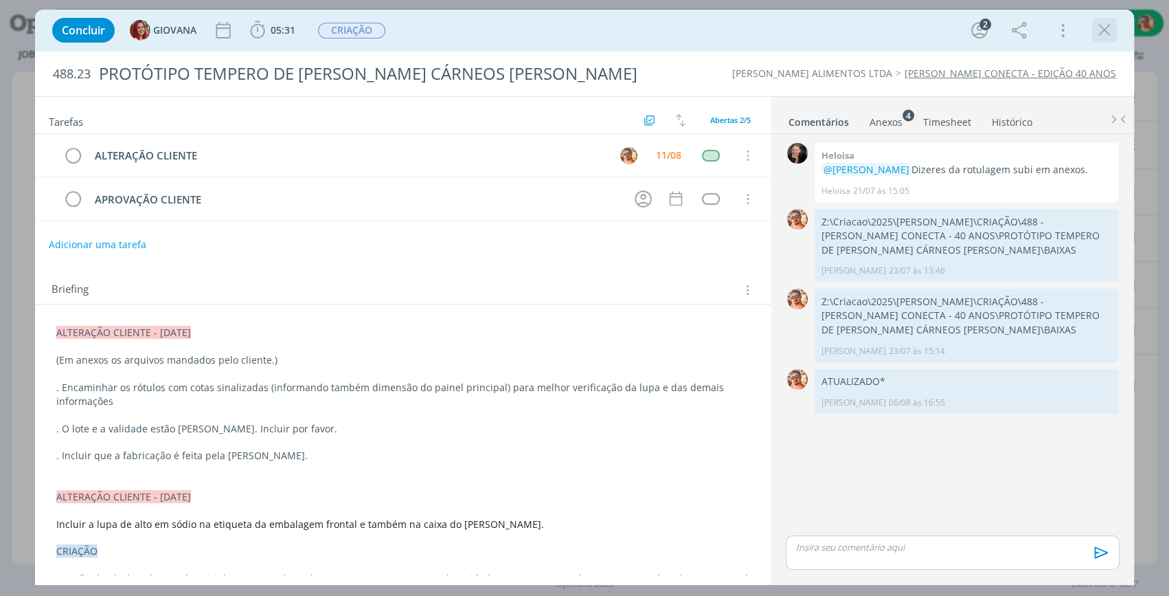
click at [1108, 30] on icon "dialog" at bounding box center [1104, 30] width 21 height 21
